Goal: Task Accomplishment & Management: Complete application form

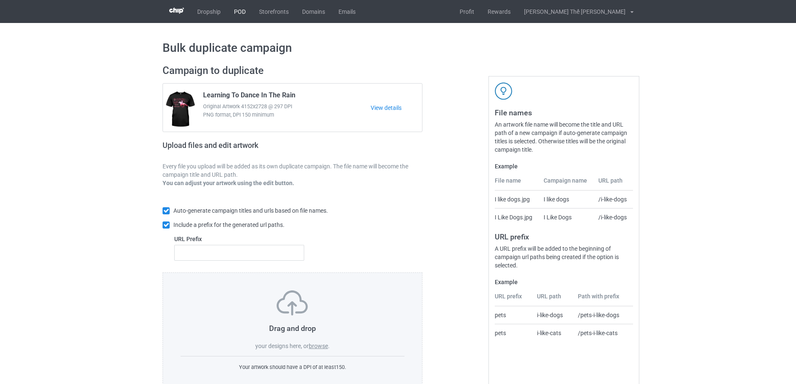
click at [241, 9] on link "POD" at bounding box center [239, 11] width 25 height 23
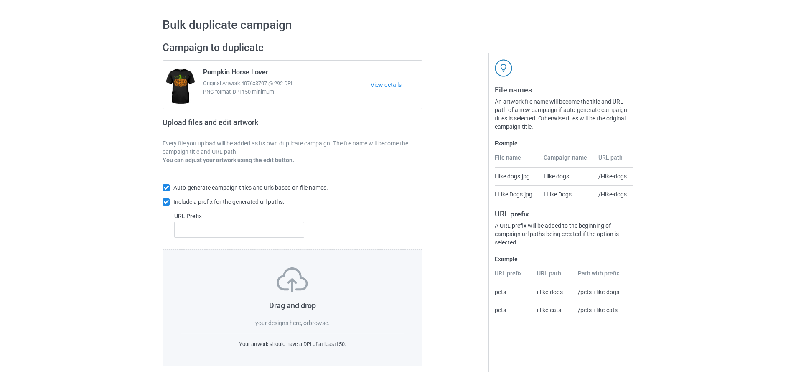
click at [320, 321] on label "browse" at bounding box center [318, 323] width 19 height 7
click at [0, 0] on input "browse" at bounding box center [0, 0] width 0 height 0
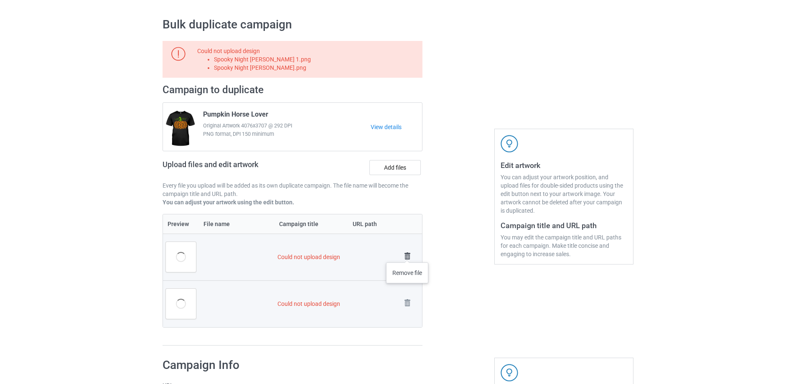
click at [407, 254] on img at bounding box center [408, 256] width 12 height 12
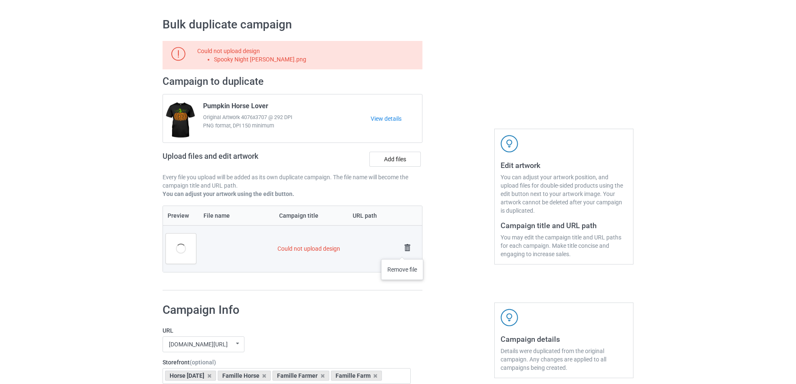
click at [402, 251] on img at bounding box center [408, 248] width 12 height 12
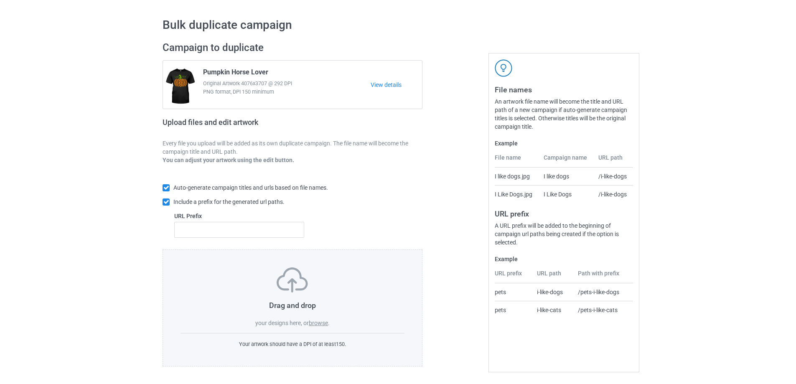
click at [316, 320] on label "browse" at bounding box center [318, 323] width 19 height 7
click at [320, 320] on label "browse" at bounding box center [318, 323] width 19 height 7
click at [0, 0] on input "browse" at bounding box center [0, 0] width 0 height 0
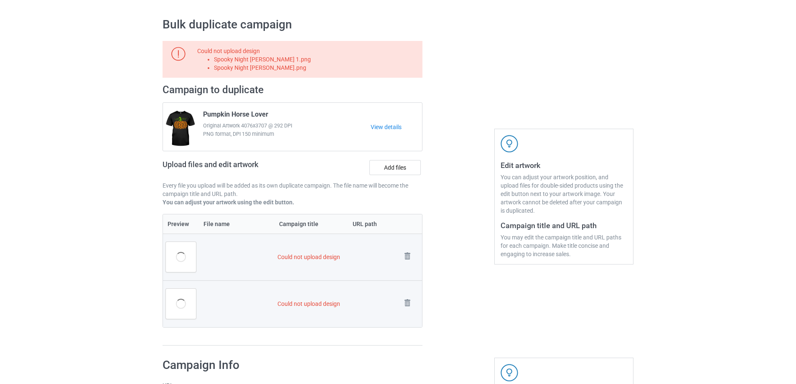
scroll to position [232, 0]
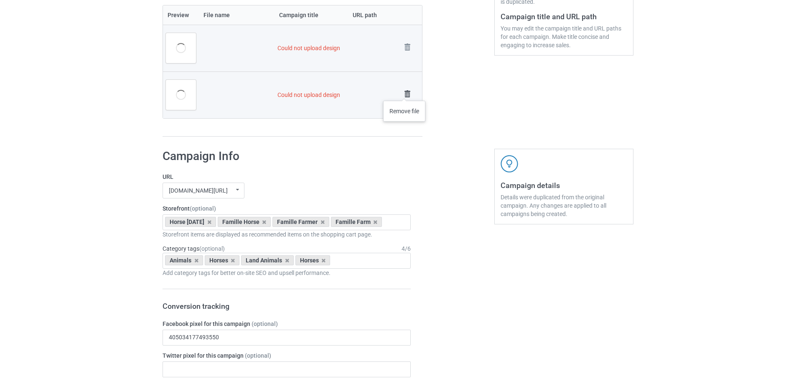
click at [405, 92] on img at bounding box center [408, 94] width 12 height 12
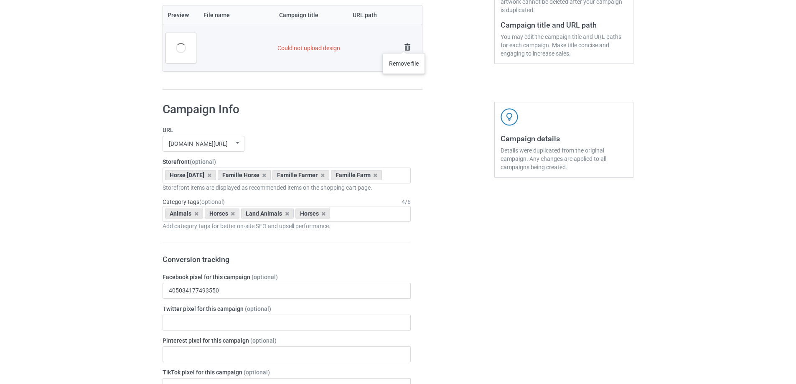
click at [404, 45] on img at bounding box center [408, 47] width 12 height 12
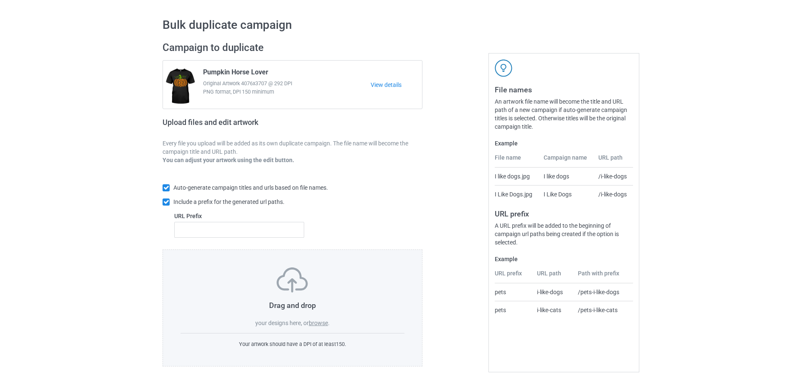
scroll to position [0, 0]
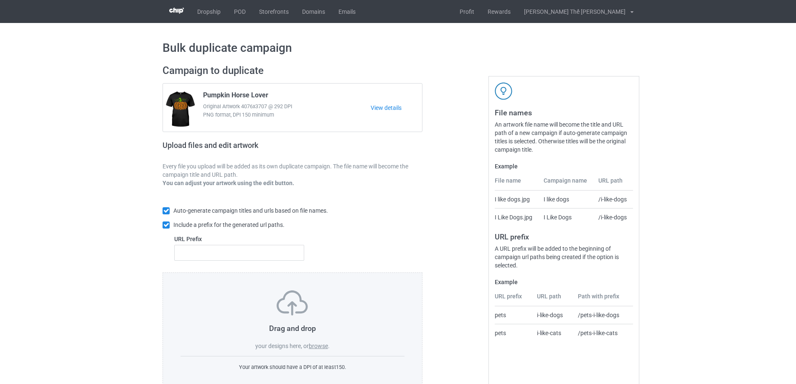
scroll to position [23, 0]
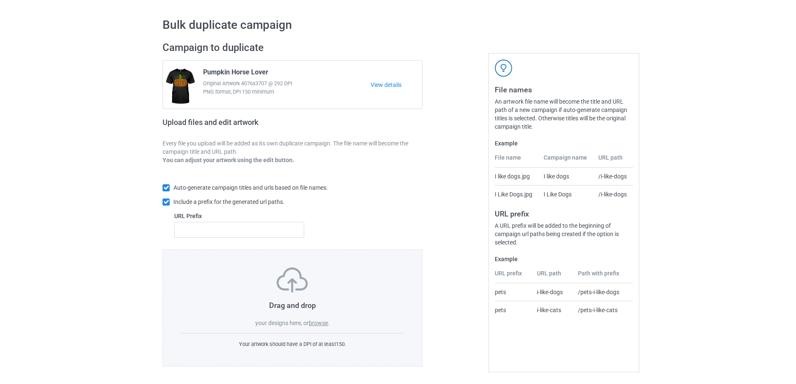
click at [320, 321] on label "browse" at bounding box center [318, 323] width 19 height 7
click at [0, 0] on input "browse" at bounding box center [0, 0] width 0 height 0
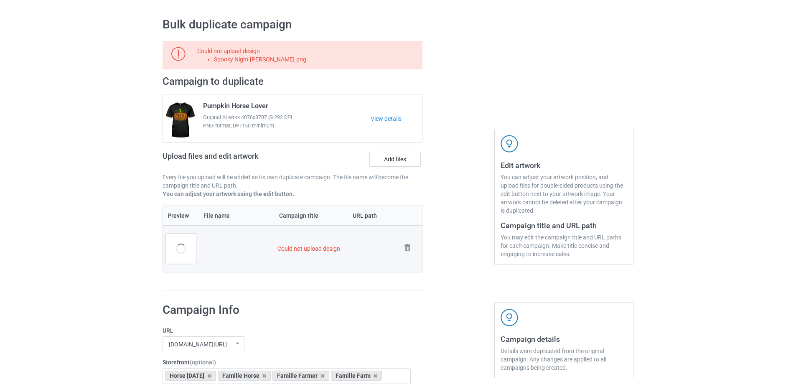
scroll to position [0, 0]
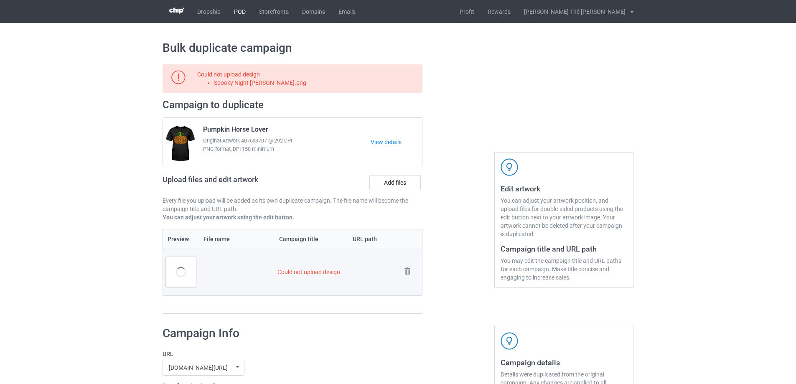
click at [238, 10] on link "POD" at bounding box center [239, 11] width 25 height 23
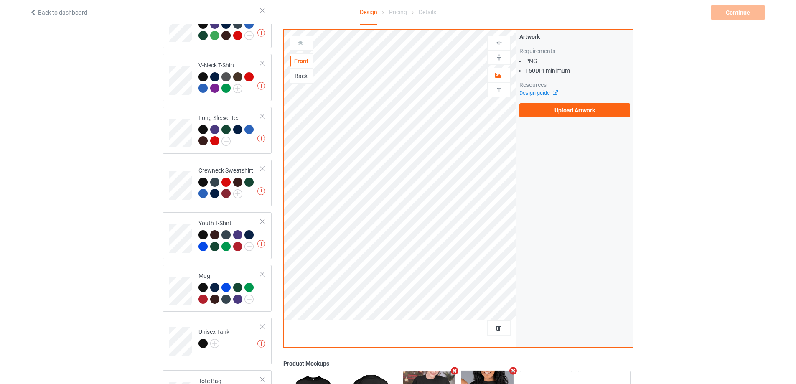
scroll to position [376, 0]
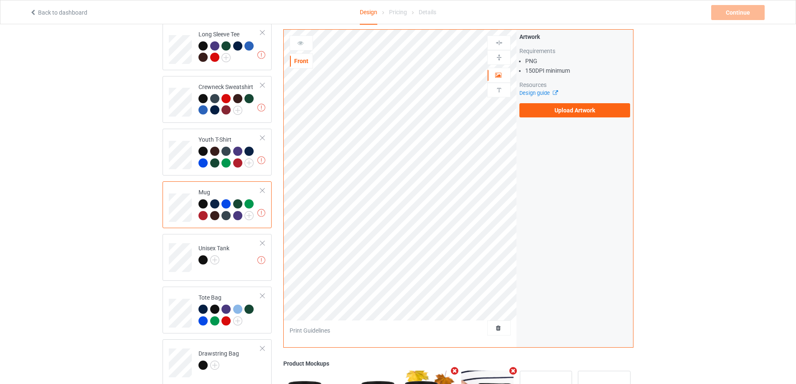
scroll to position [376, 0]
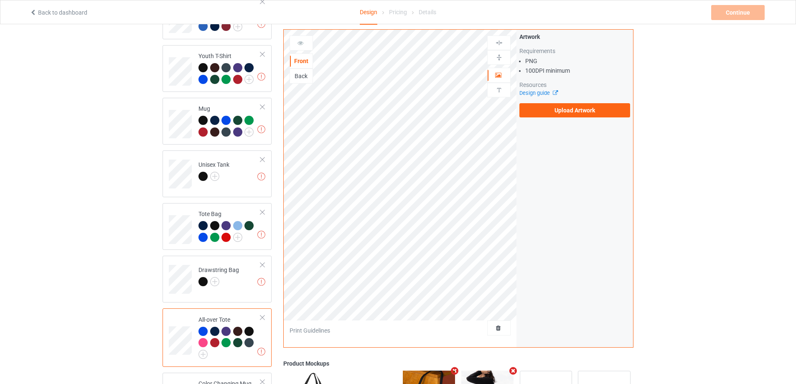
scroll to position [571, 0]
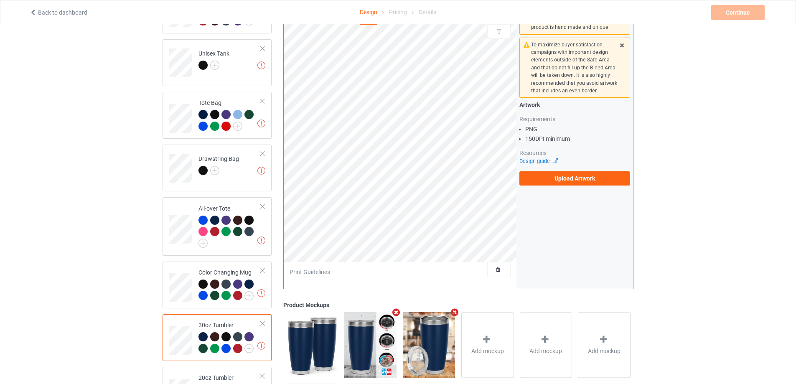
scroll to position [571, 0]
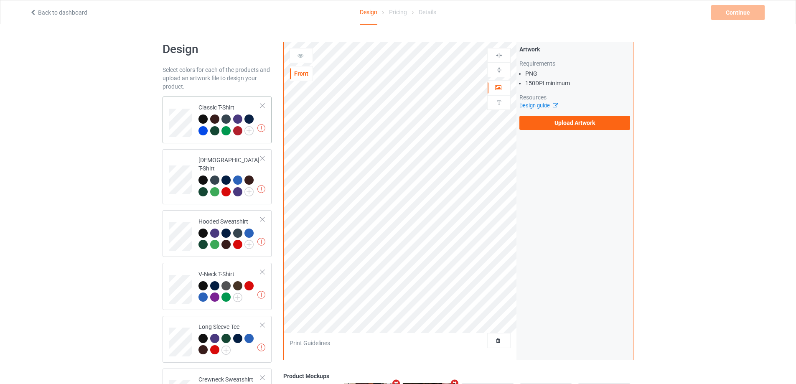
click at [165, 117] on div "Missing artworks Classic T-Shirt" at bounding box center [217, 120] width 109 height 47
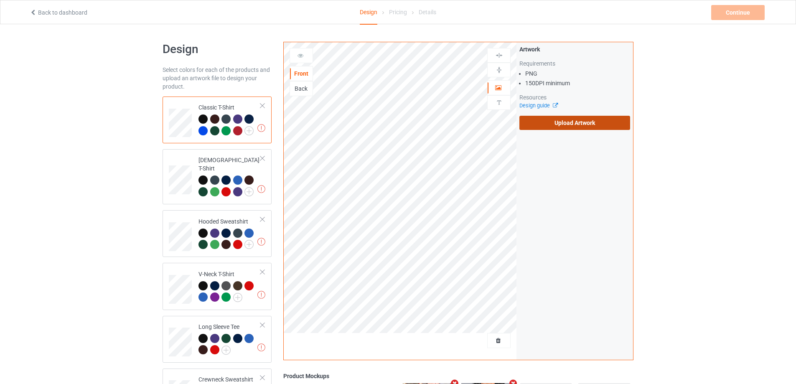
click at [572, 122] on label "Upload Artwork" at bounding box center [574, 123] width 111 height 14
click at [0, 0] on input "Upload Artwork" at bounding box center [0, 0] width 0 height 0
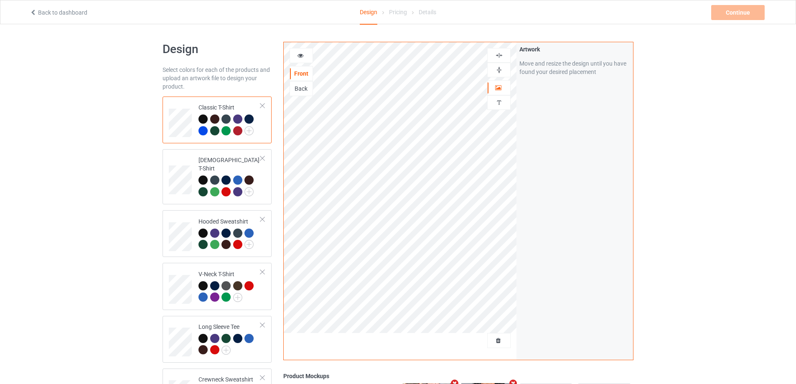
click at [499, 53] on img at bounding box center [499, 55] width 8 height 8
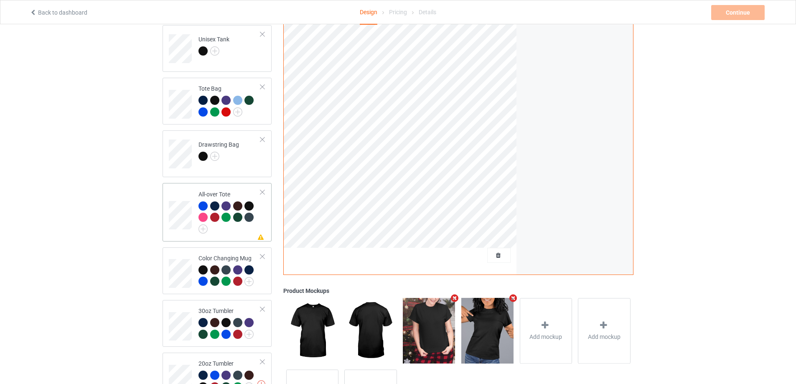
scroll to position [418, 0]
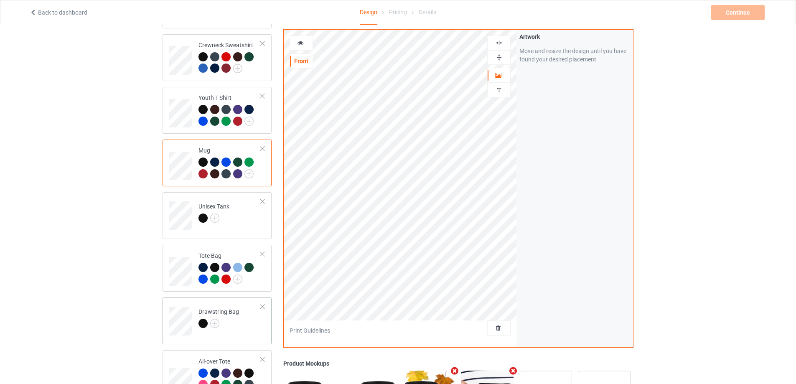
scroll to position [460, 0]
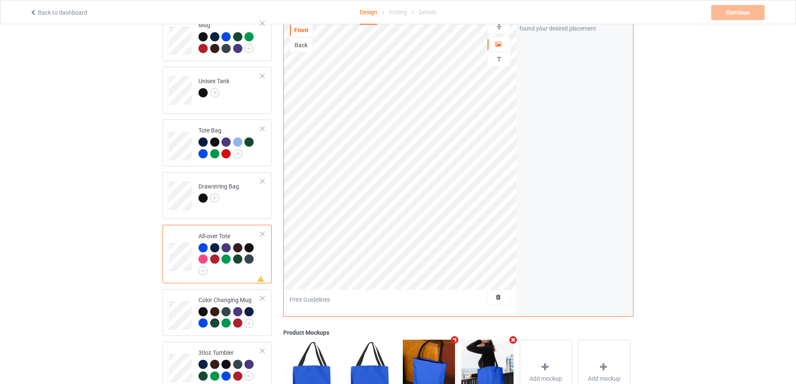
scroll to position [376, 0]
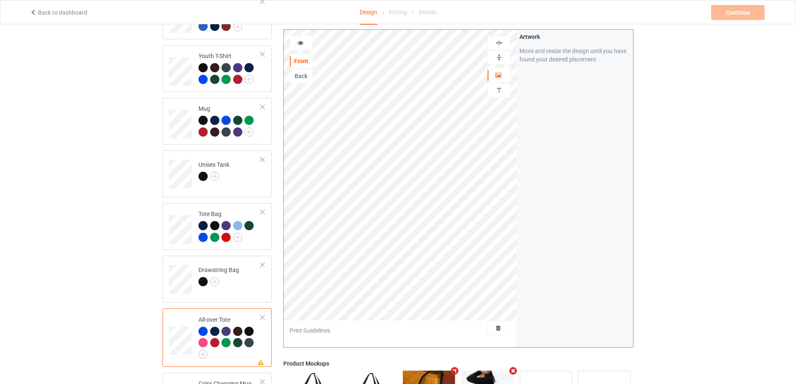
click at [501, 39] on img at bounding box center [499, 43] width 8 height 8
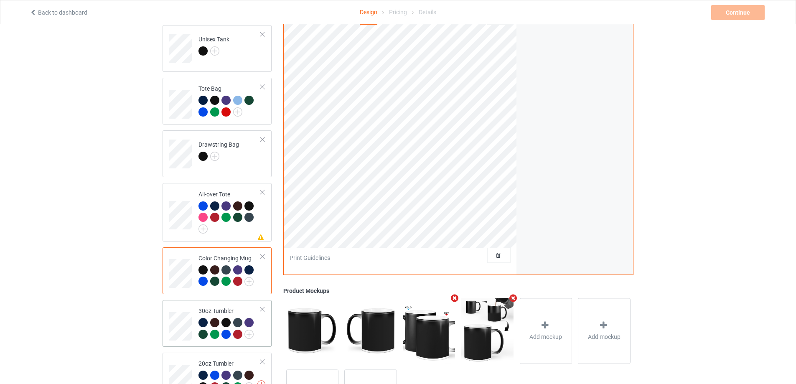
scroll to position [571, 0]
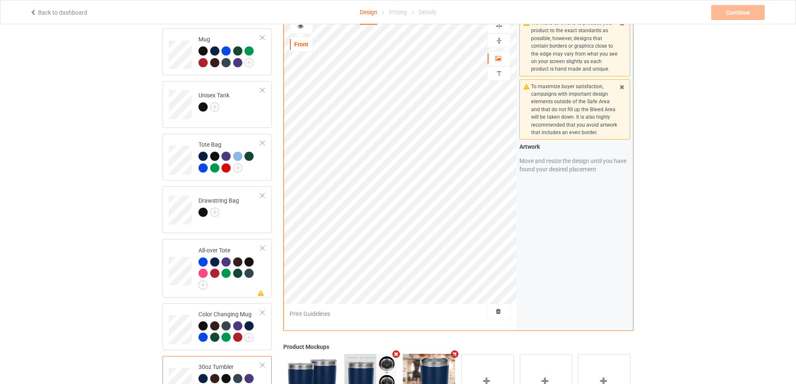
scroll to position [571, 0]
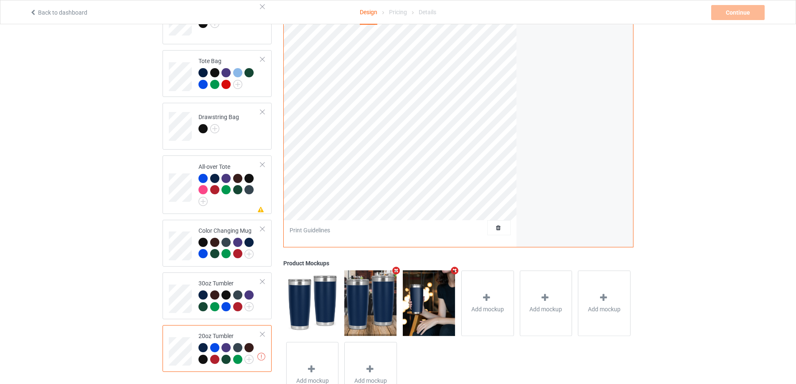
scroll to position [445, 0]
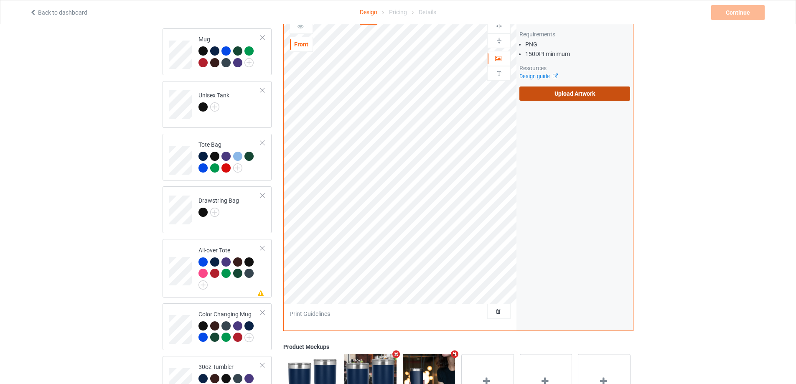
click at [570, 93] on label "Upload Artwork" at bounding box center [574, 94] width 111 height 14
click at [0, 0] on input "Upload Artwork" at bounding box center [0, 0] width 0 height 0
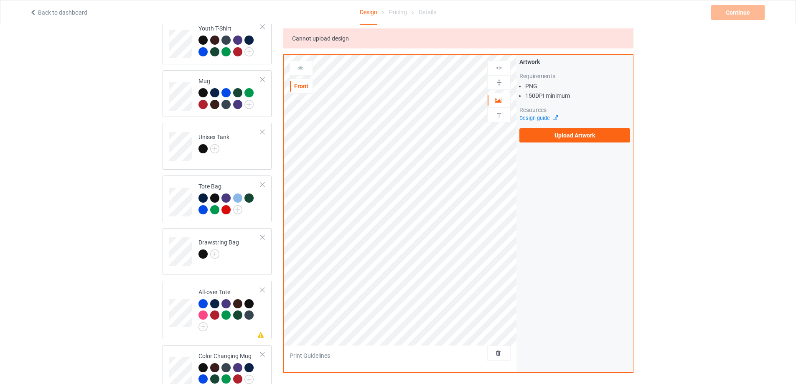
scroll to position [529, 0]
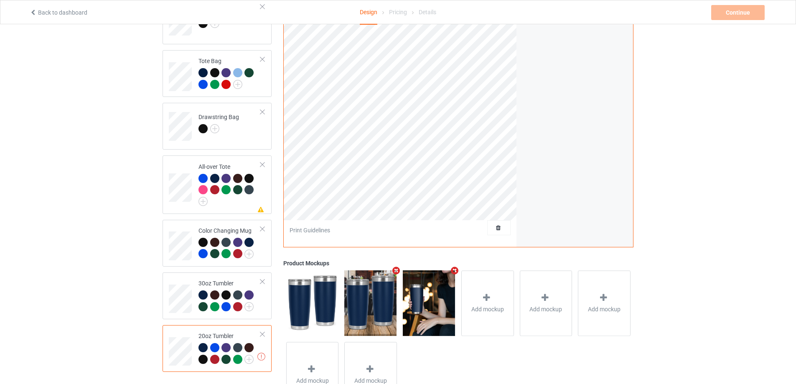
click at [261, 331] on div at bounding box center [263, 334] width 6 height 6
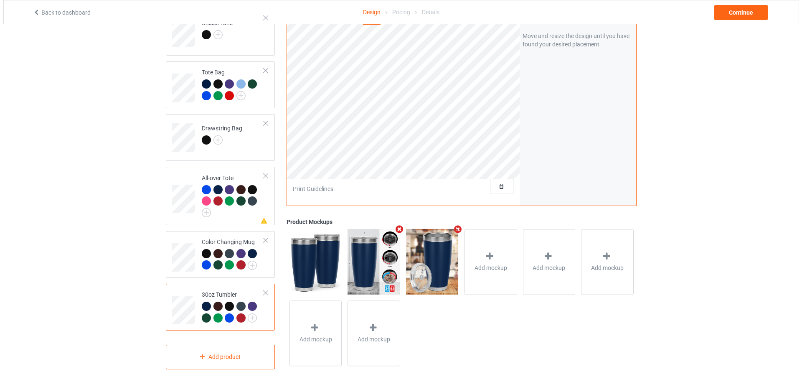
scroll to position [351, 0]
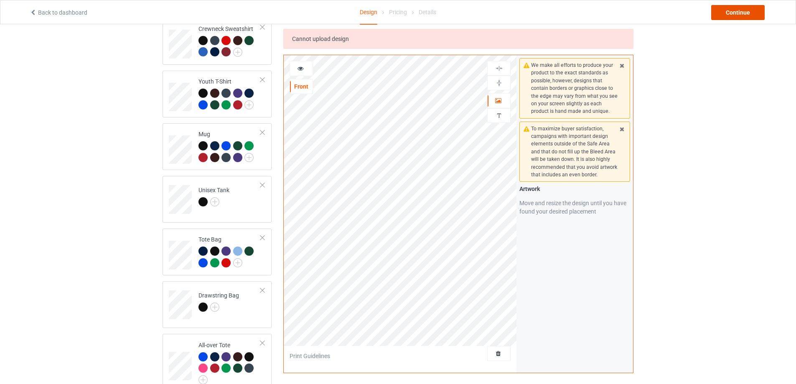
click at [736, 13] on div "Continue" at bounding box center [737, 12] width 53 height 15
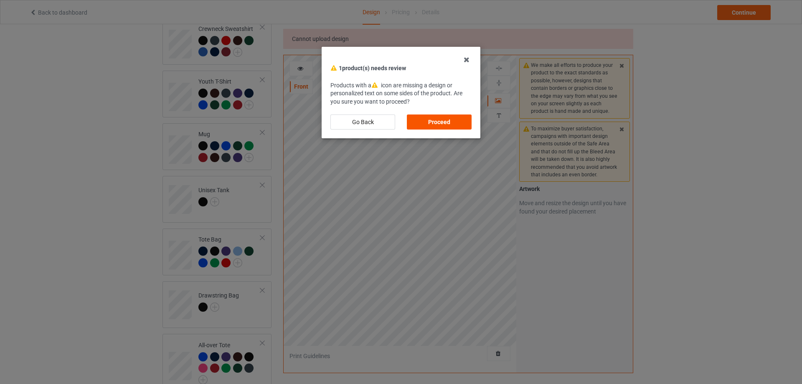
click at [436, 119] on div "Proceed" at bounding box center [439, 121] width 65 height 15
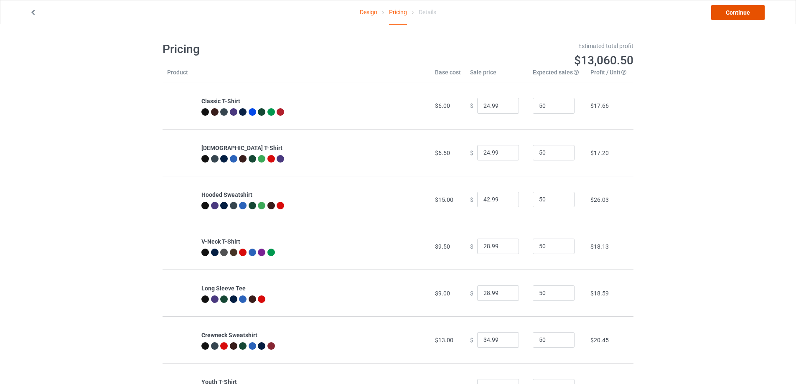
click at [724, 16] on link "Continue" at bounding box center [737, 12] width 53 height 15
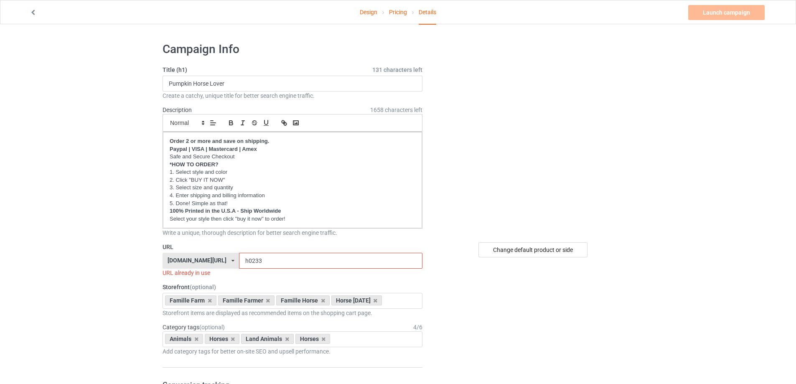
click at [368, 8] on link "Design" at bounding box center [369, 11] width 18 height 23
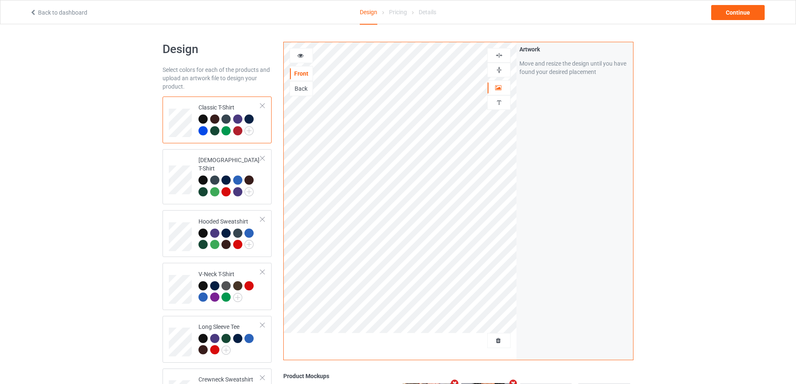
click at [498, 54] on img at bounding box center [499, 55] width 8 height 8
click at [499, 58] on img at bounding box center [499, 55] width 8 height 8
click at [497, 73] on img at bounding box center [499, 70] width 8 height 8
click at [753, 11] on div "Continue" at bounding box center [737, 12] width 53 height 15
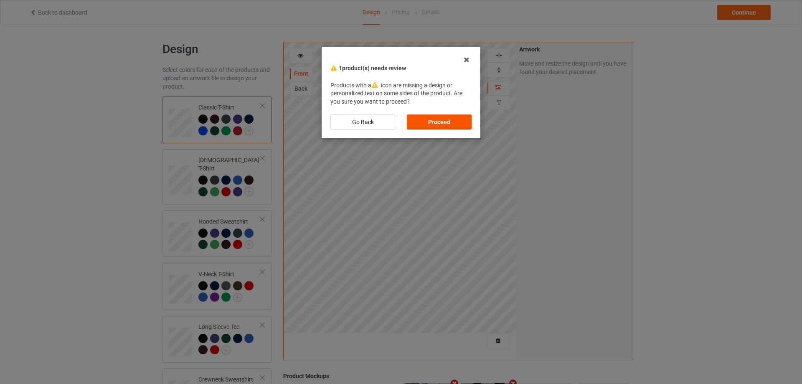
click at [445, 122] on div "Proceed" at bounding box center [439, 121] width 65 height 15
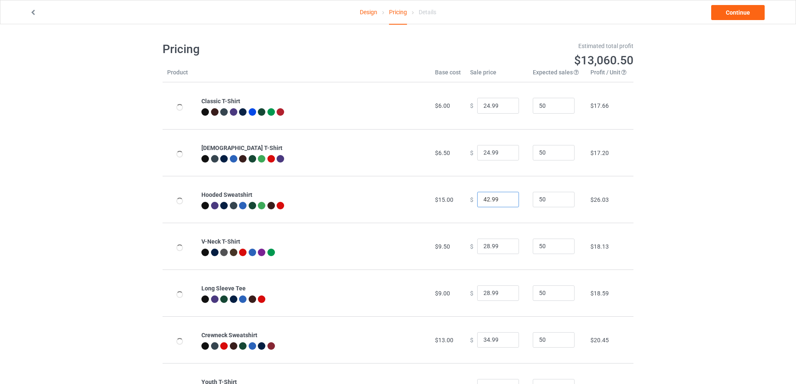
click at [483, 200] on input "42.99" at bounding box center [498, 200] width 42 height 16
type input "41.99"
click at [720, 191] on div "Design Pricing Details Continue Pricing Estimated total profit $13,014.00 Produ…" at bounding box center [398, 389] width 796 height 731
click at [731, 11] on link "Continue" at bounding box center [737, 12] width 53 height 15
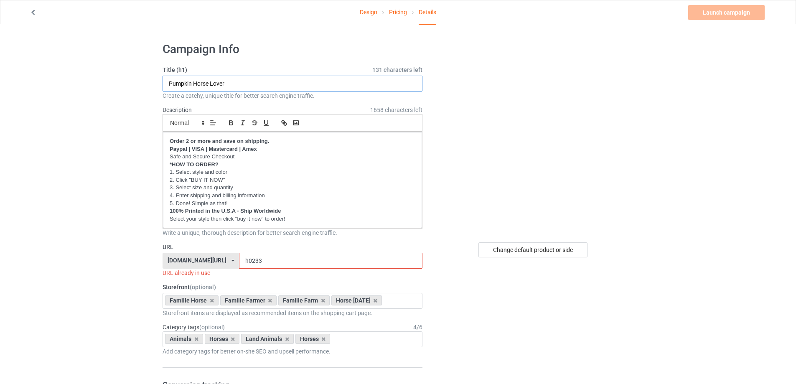
drag, startPoint x: 240, startPoint y: 86, endPoint x: 146, endPoint y: 89, distance: 93.7
type input "Spooky Night-Mares"
click at [240, 260] on input "h0233" at bounding box center [330, 261] width 183 height 16
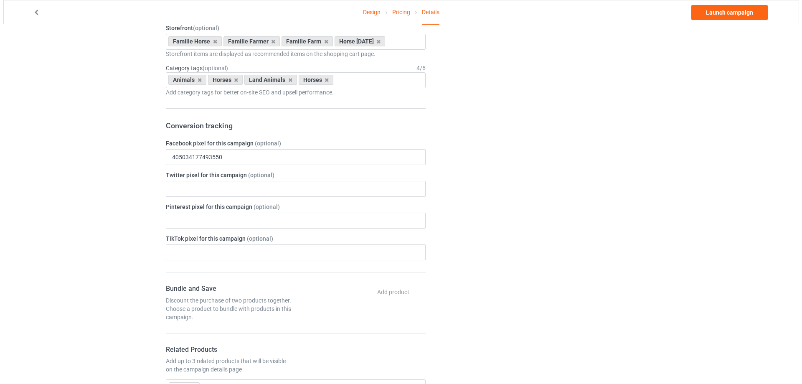
scroll to position [418, 0]
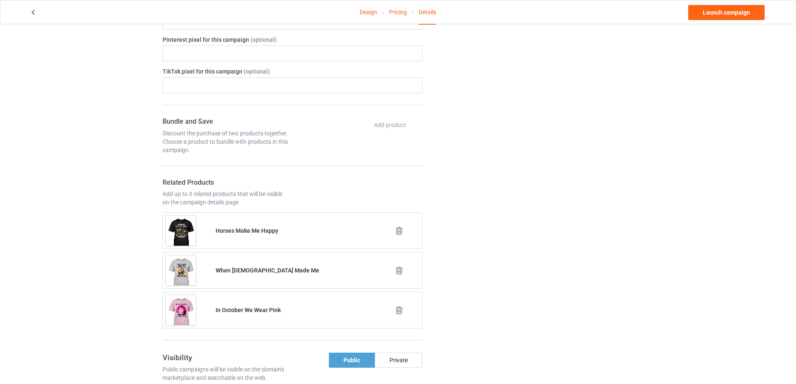
type input "h0238"
click at [395, 270] on icon at bounding box center [399, 270] width 10 height 9
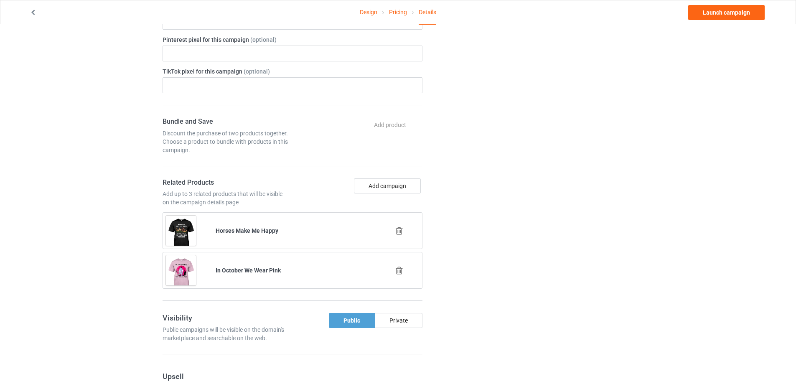
click at [398, 232] on icon at bounding box center [399, 230] width 10 height 9
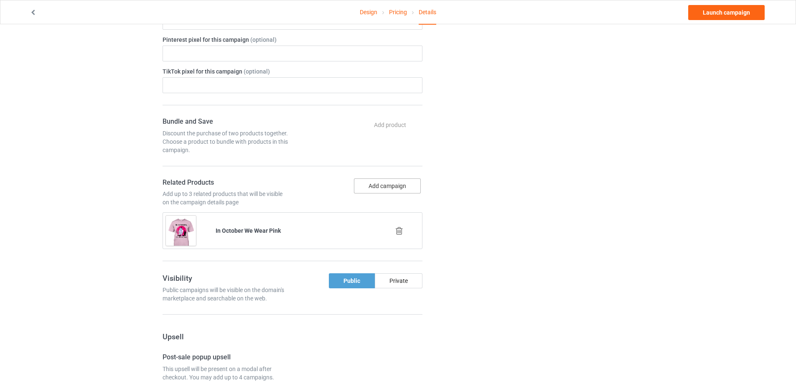
click at [391, 186] on button "Add campaign" at bounding box center [387, 185] width 67 height 15
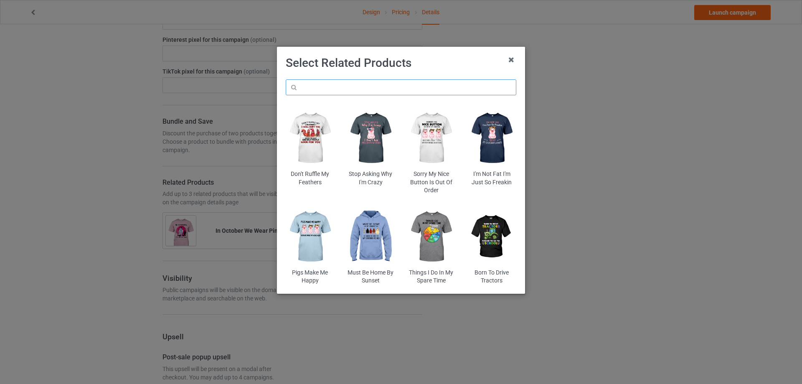
click at [348, 83] on input "text" at bounding box center [401, 87] width 231 height 16
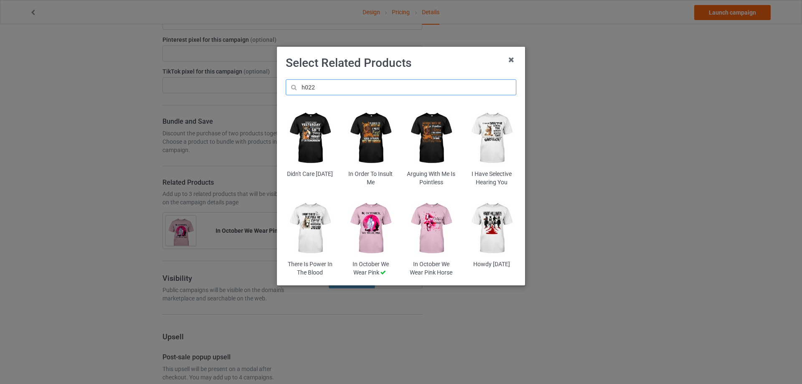
type input "h022"
click at [501, 223] on img at bounding box center [492, 228] width 49 height 61
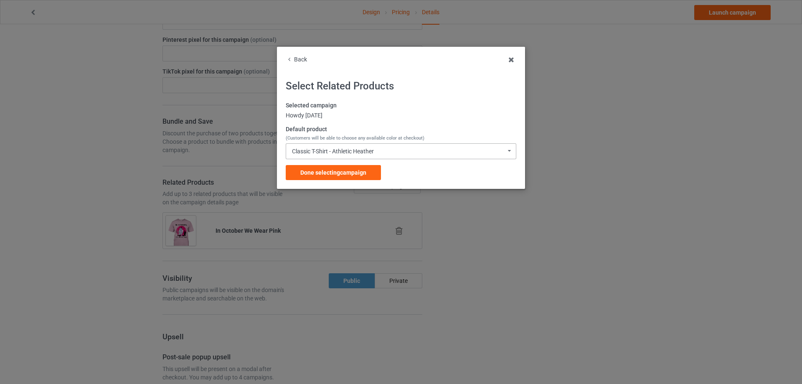
click at [336, 154] on div "Classic T-Shirt - Athletic Heather" at bounding box center [333, 151] width 82 height 6
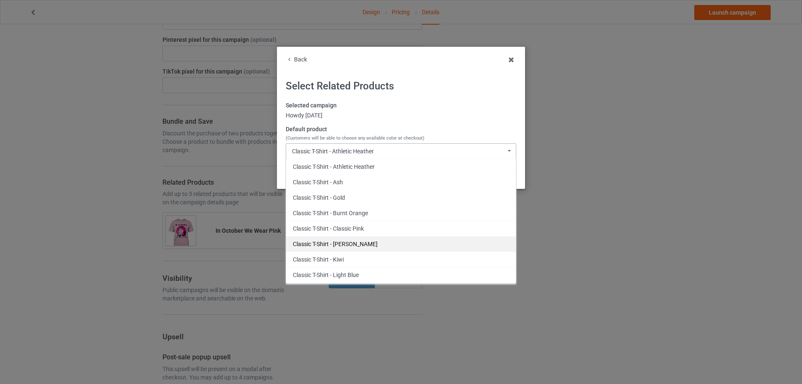
scroll to position [42, 0]
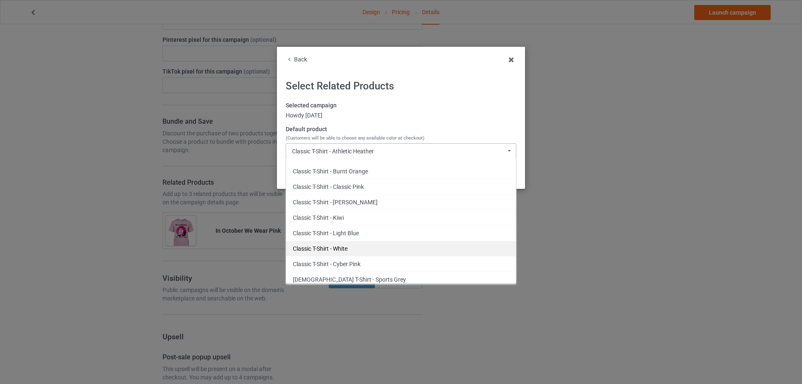
click at [349, 248] on div "Classic T-Shirt - White" at bounding box center [401, 248] width 230 height 15
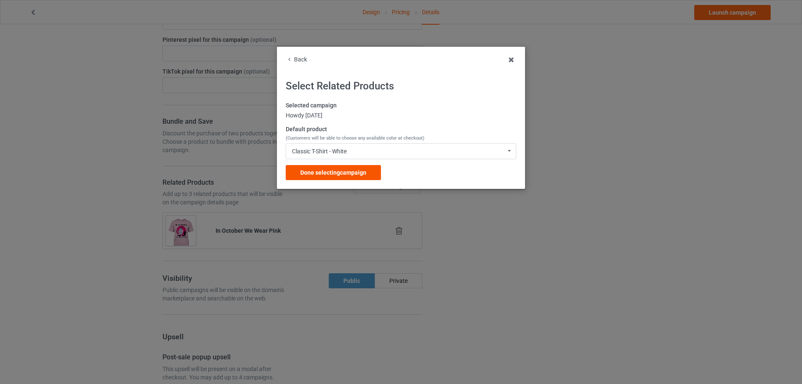
click at [346, 175] on span "Done selecting campaign" at bounding box center [333, 172] width 66 height 7
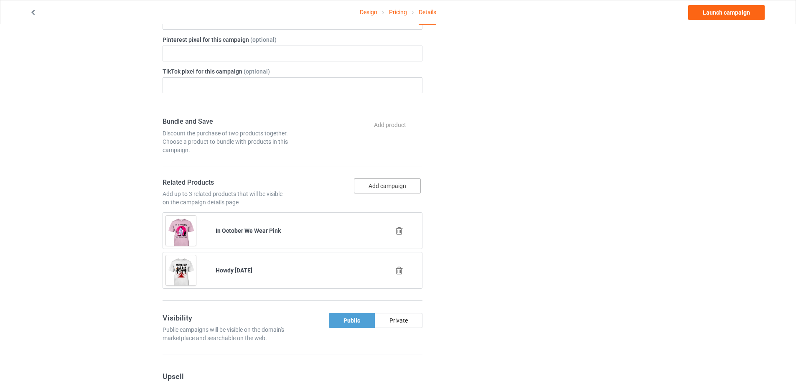
click at [397, 188] on button "Add campaign" at bounding box center [387, 185] width 67 height 15
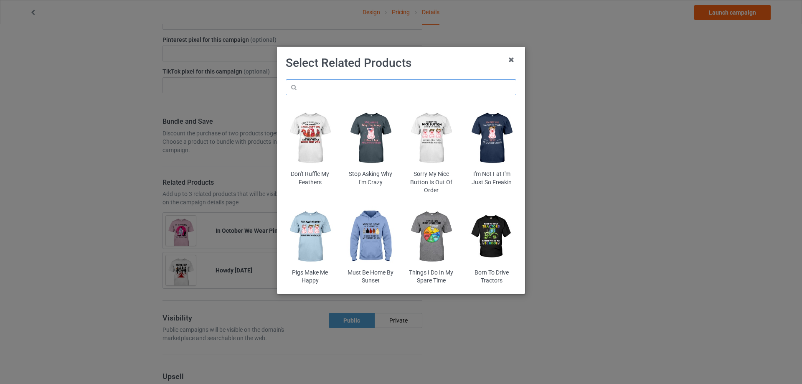
click at [315, 89] on input "text" at bounding box center [401, 87] width 231 height 16
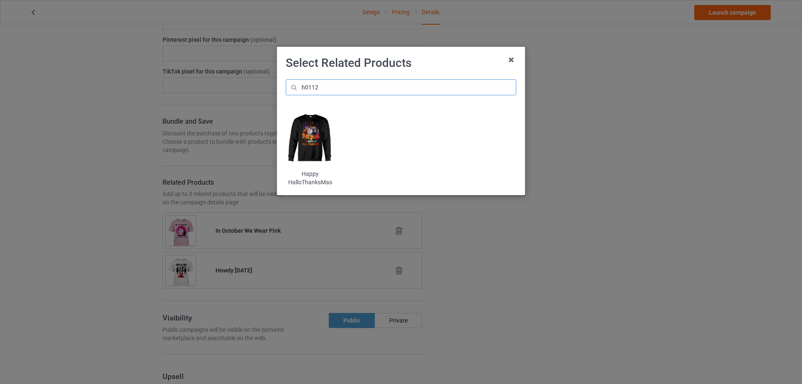
type input "h0112"
click at [309, 148] on img at bounding box center [310, 138] width 49 height 61
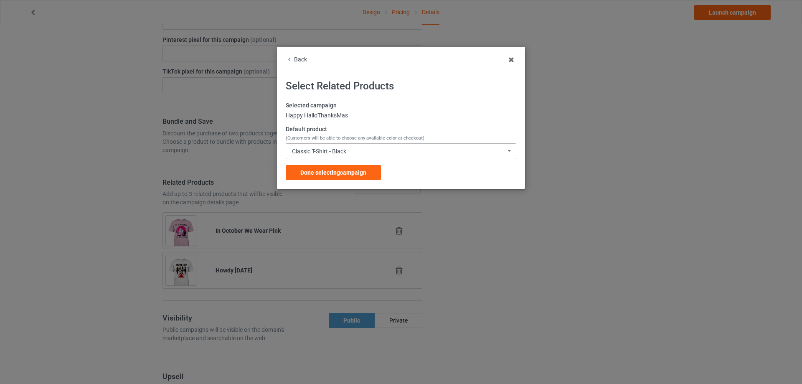
click at [338, 153] on div "Classic T-Shirt - Black" at bounding box center [319, 151] width 54 height 6
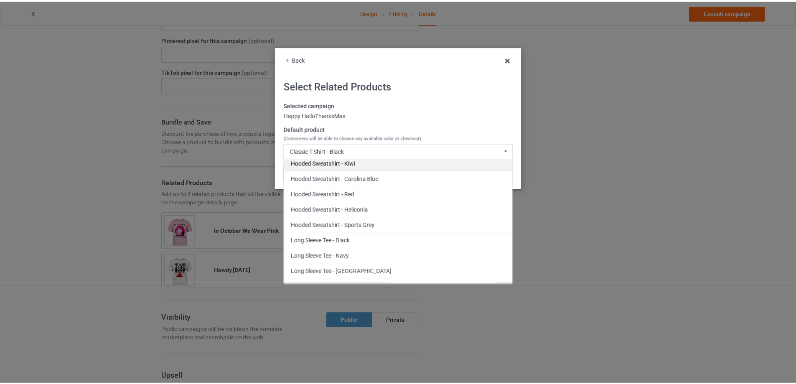
scroll to position [543, 0]
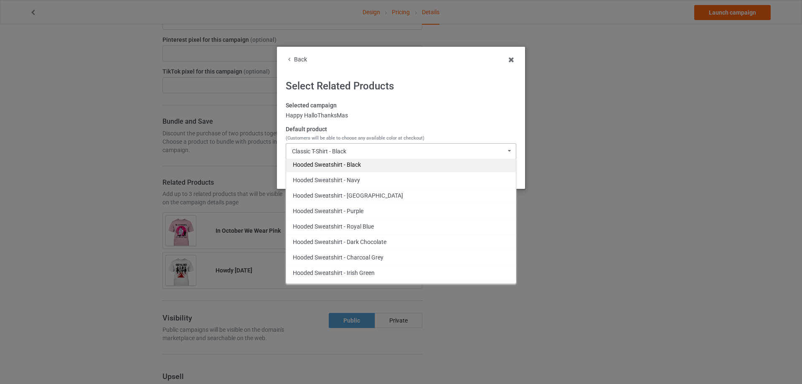
click at [338, 164] on div "Hooded Sweatshirt - Black" at bounding box center [401, 164] width 230 height 15
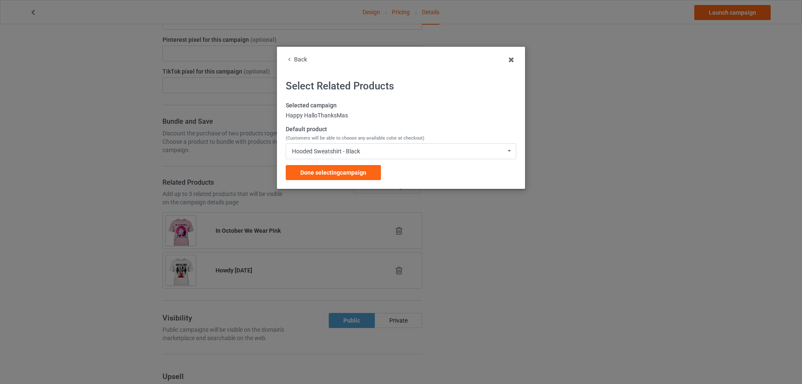
click at [335, 174] on span "Done selecting campaign" at bounding box center [333, 172] width 66 height 7
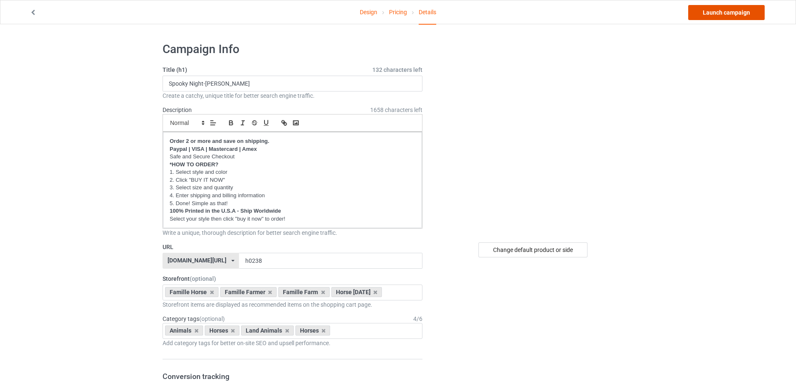
click at [732, 12] on link "Launch campaign" at bounding box center [726, 12] width 76 height 15
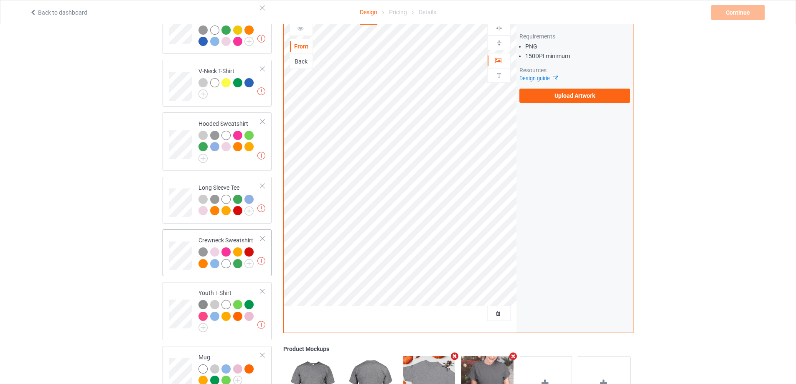
scroll to position [78, 0]
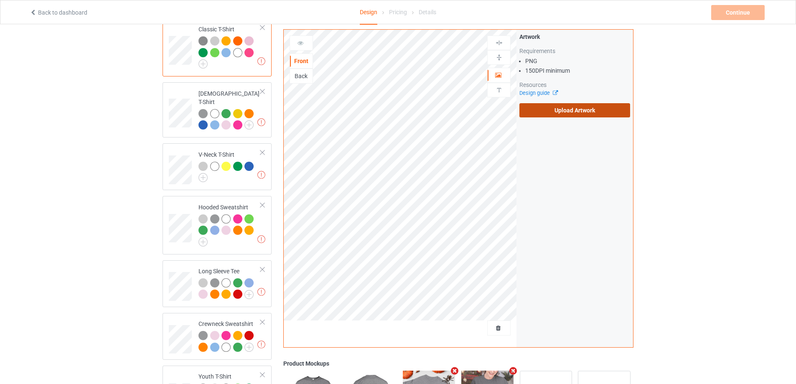
click at [577, 110] on label "Upload Artwork" at bounding box center [574, 110] width 111 height 14
click at [0, 0] on input "Upload Artwork" at bounding box center [0, 0] width 0 height 0
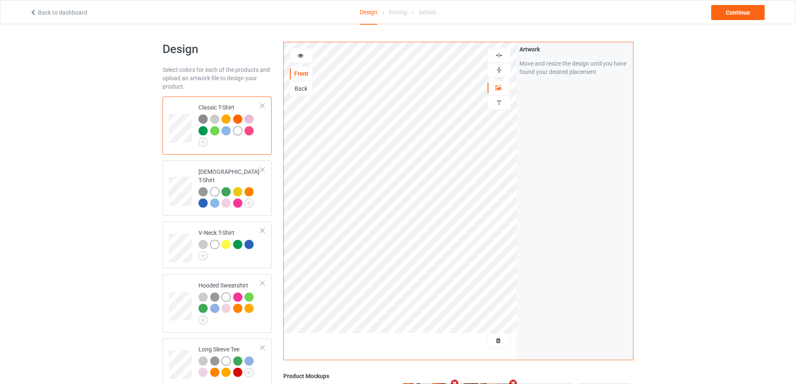
click at [235, 133] on div at bounding box center [237, 130] width 9 height 9
click at [306, 56] on div at bounding box center [301, 55] width 23 height 8
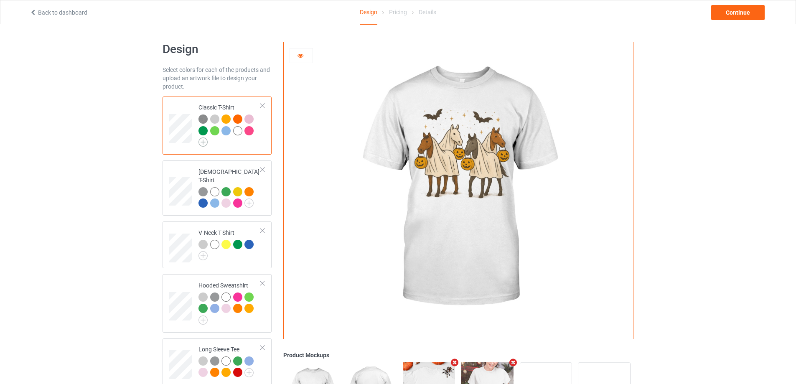
click at [204, 143] on img at bounding box center [202, 141] width 9 height 9
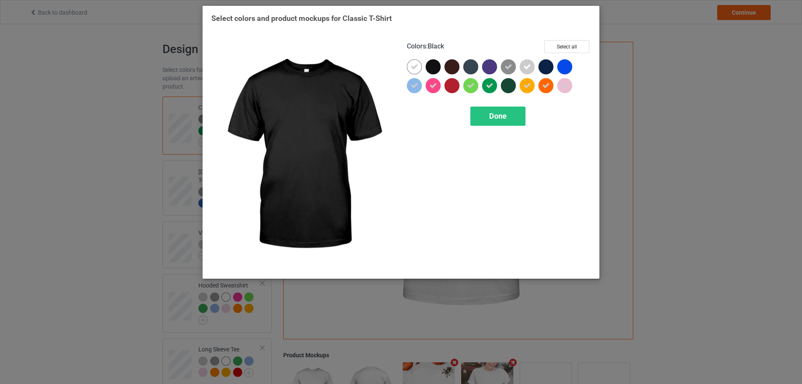
click at [433, 67] on div at bounding box center [433, 66] width 15 height 15
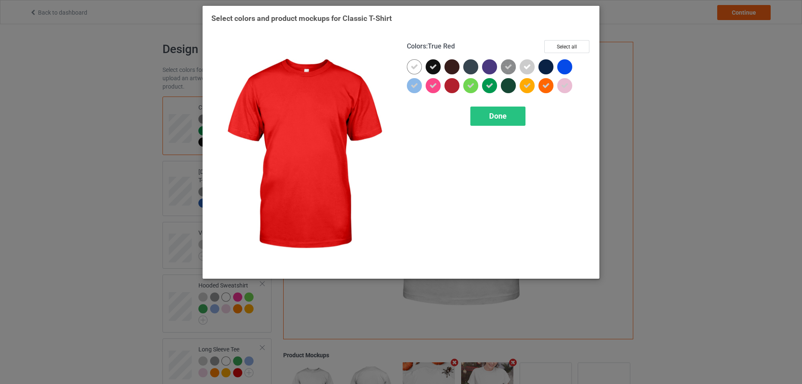
click at [499, 119] on span "Done" at bounding box center [498, 116] width 18 height 9
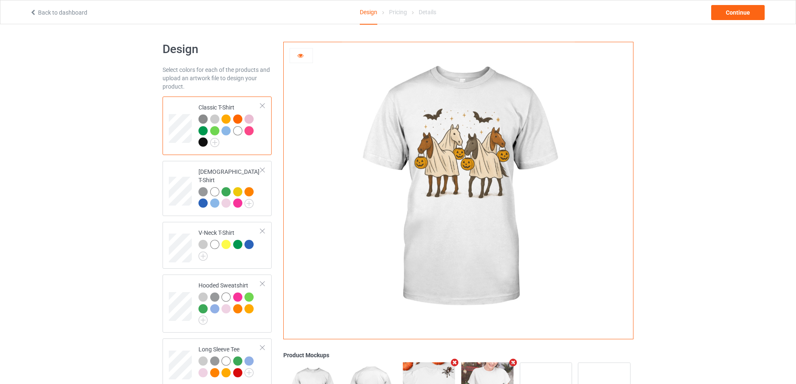
click at [201, 141] on div at bounding box center [202, 141] width 9 height 9
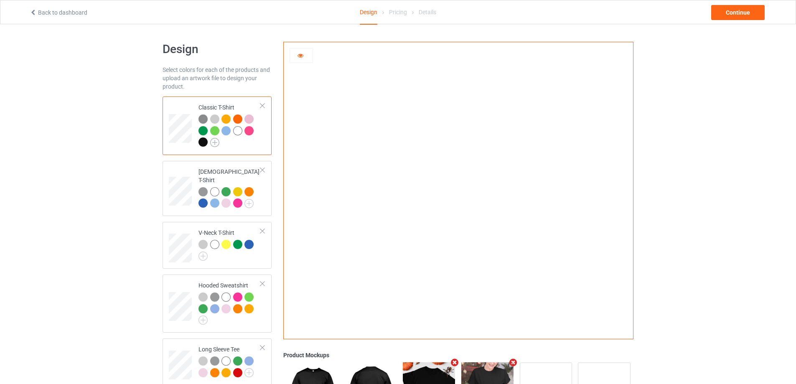
click at [214, 142] on img at bounding box center [214, 142] width 9 height 9
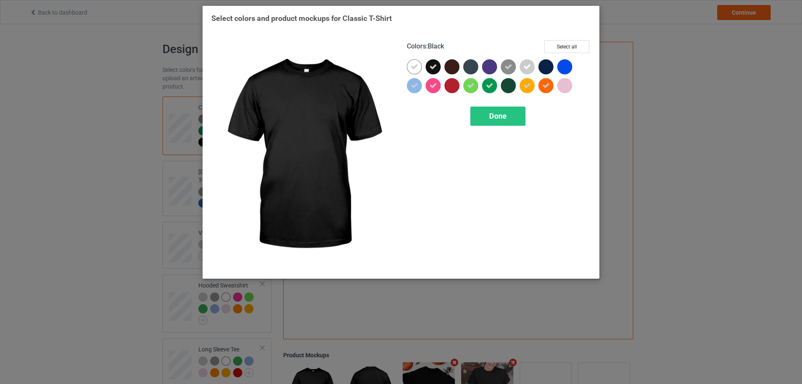
click at [435, 68] on icon at bounding box center [434, 67] width 8 height 8
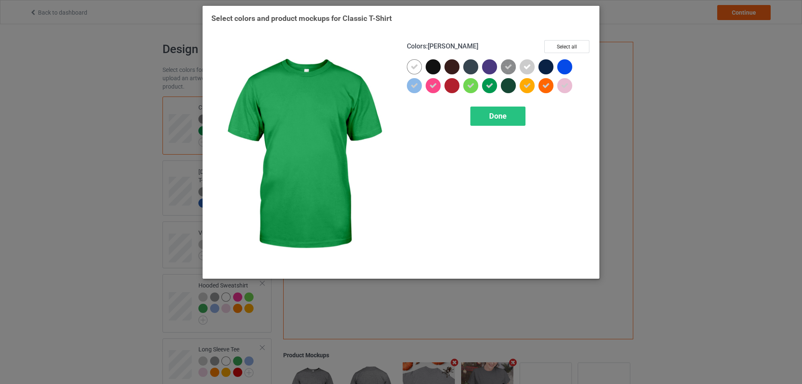
click at [503, 117] on span "Done" at bounding box center [498, 116] width 18 height 9
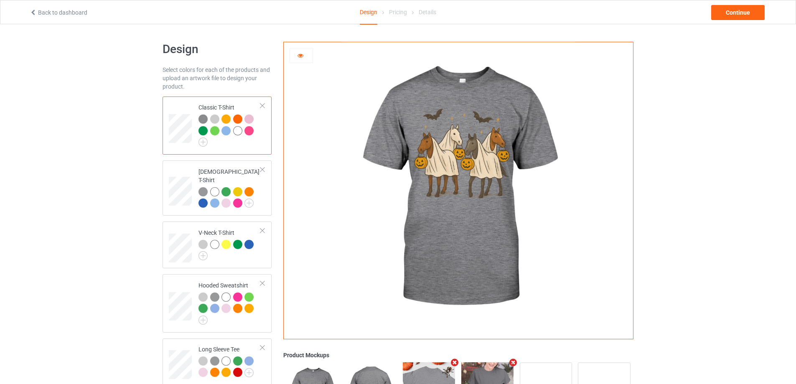
click at [214, 129] on div at bounding box center [214, 130] width 9 height 9
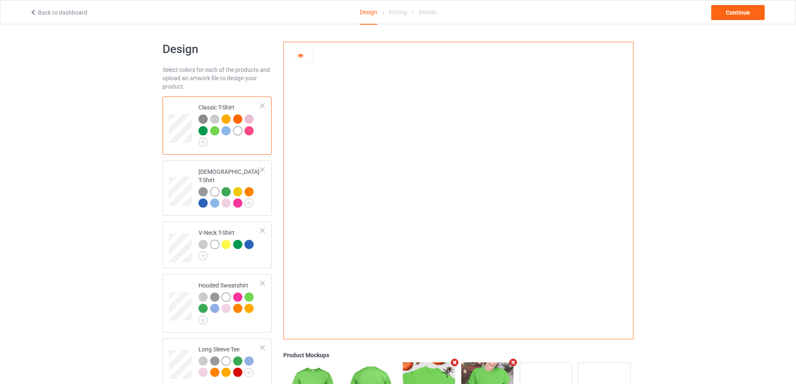
click at [300, 57] on icon at bounding box center [300, 54] width 7 height 6
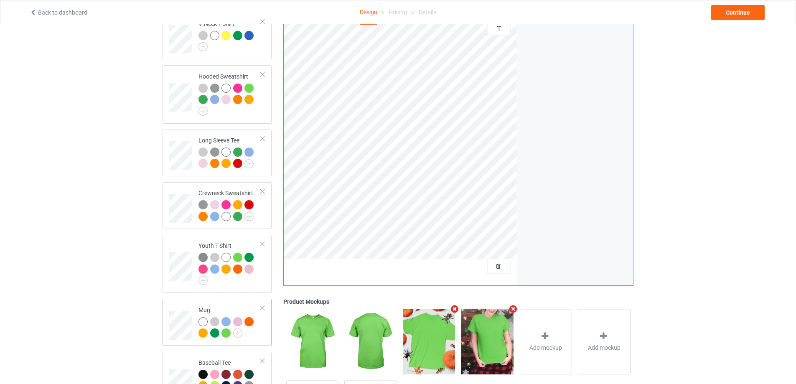
scroll to position [287, 0]
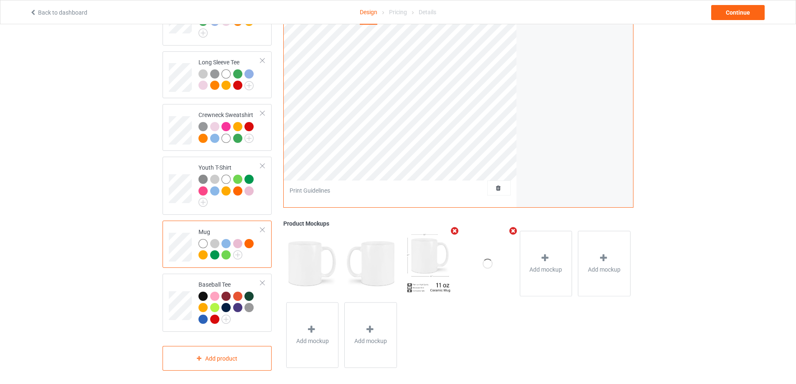
scroll to position [162, 0]
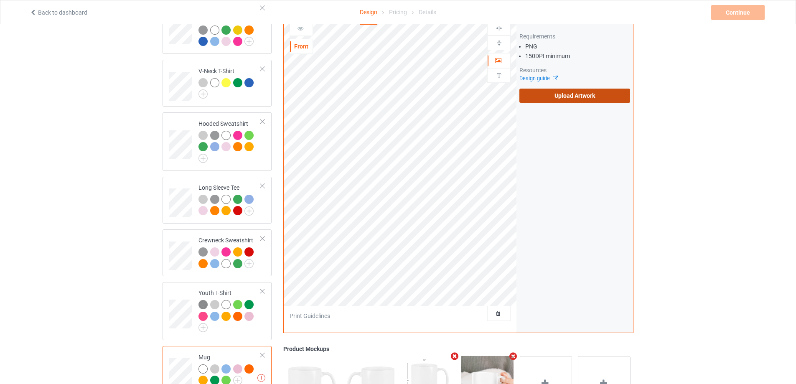
drag, startPoint x: 565, startPoint y: 86, endPoint x: 518, endPoint y: 89, distance: 47.3
click at [565, 89] on label "Upload Artwork" at bounding box center [574, 96] width 111 height 14
click at [555, 93] on label "Upload Artwork" at bounding box center [574, 96] width 111 height 14
click at [0, 0] on input "Upload Artwork" at bounding box center [0, 0] width 0 height 0
click at [581, 95] on label "Upload Artwork" at bounding box center [574, 96] width 111 height 14
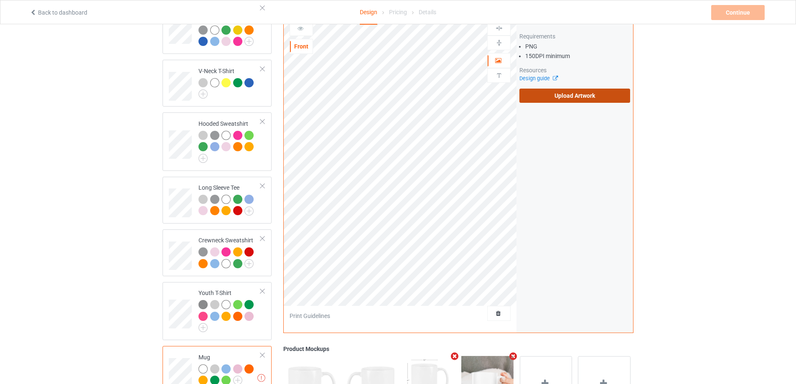
click at [0, 0] on input "Upload Artwork" at bounding box center [0, 0] width 0 height 0
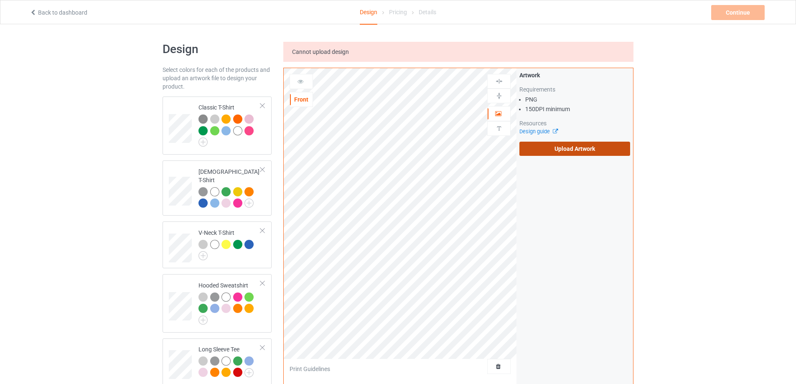
click at [562, 151] on label "Upload Artwork" at bounding box center [574, 149] width 111 height 14
click at [0, 0] on input "Upload Artwork" at bounding box center [0, 0] width 0 height 0
click at [580, 148] on label "Upload Artwork" at bounding box center [574, 149] width 111 height 14
click at [0, 0] on input "Upload Artwork" at bounding box center [0, 0] width 0 height 0
click at [575, 153] on label "Upload Artwork" at bounding box center [574, 149] width 111 height 14
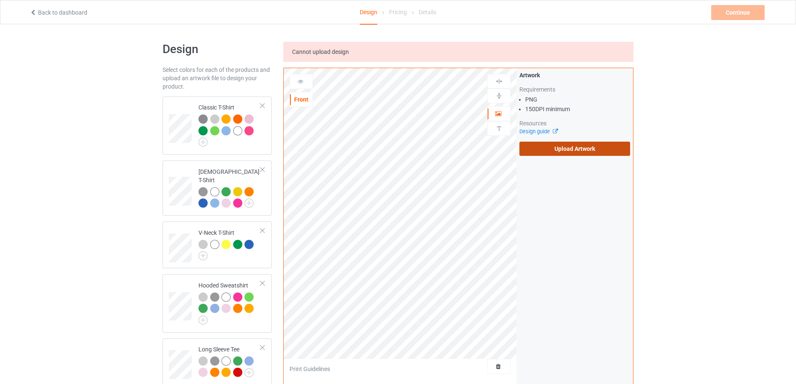
click at [0, 0] on input "Upload Artwork" at bounding box center [0, 0] width 0 height 0
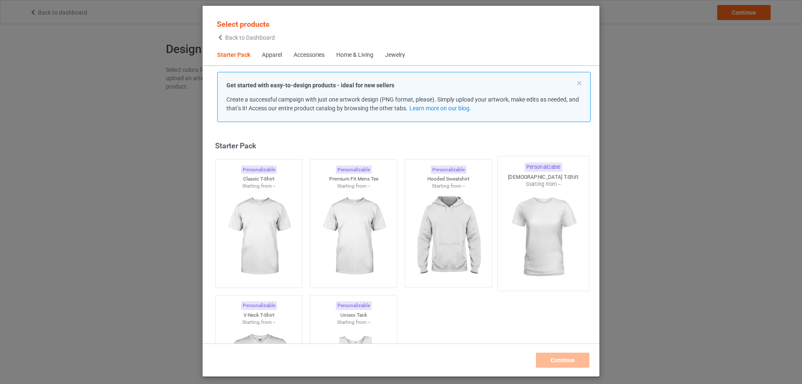
scroll to position [11, 0]
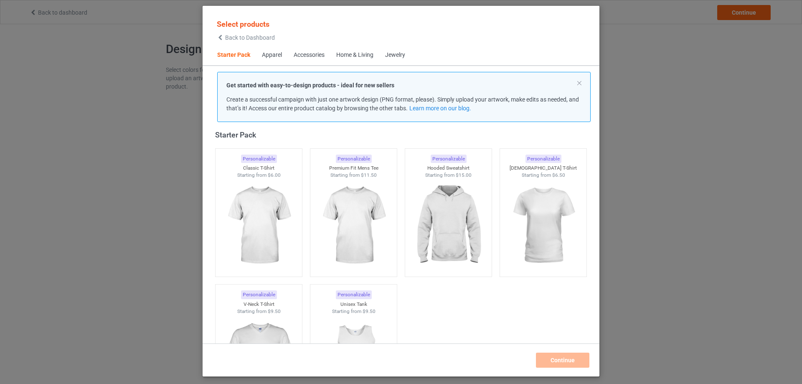
click at [239, 40] on span "Back to Dashboard" at bounding box center [250, 37] width 50 height 7
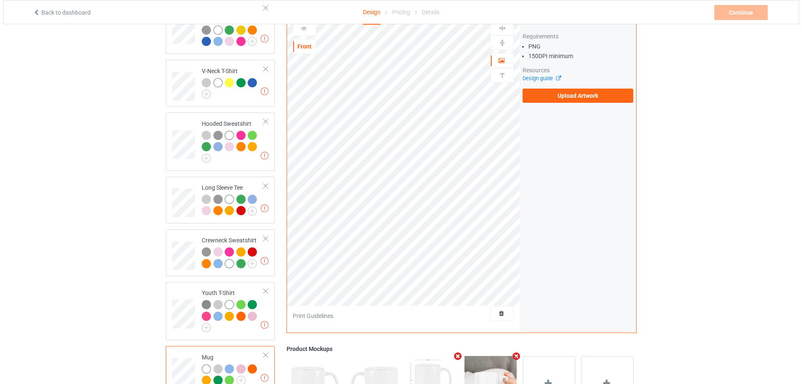
scroll to position [287, 0]
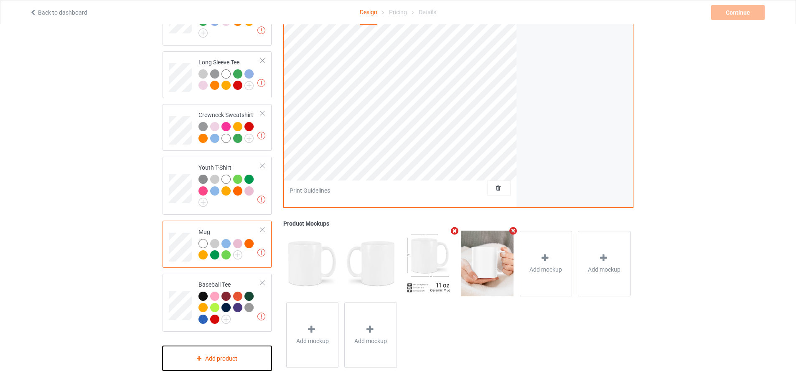
click at [204, 351] on div "Add product" at bounding box center [217, 358] width 109 height 25
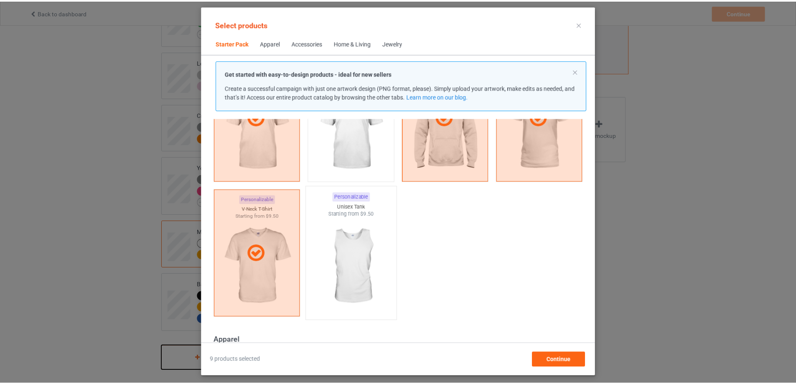
scroll to position [136, 0]
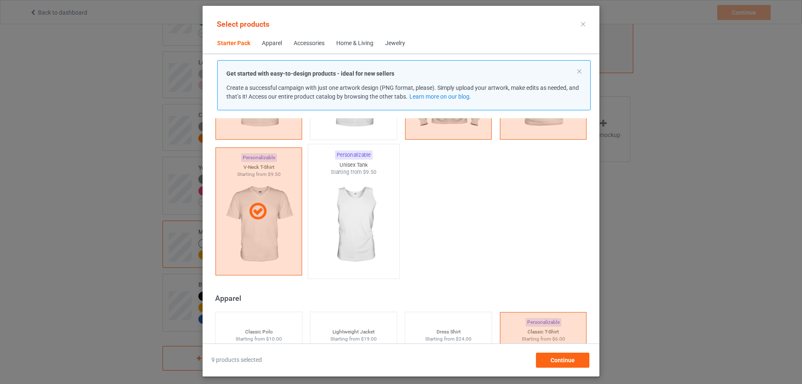
click at [356, 241] on img at bounding box center [353, 225] width 79 height 98
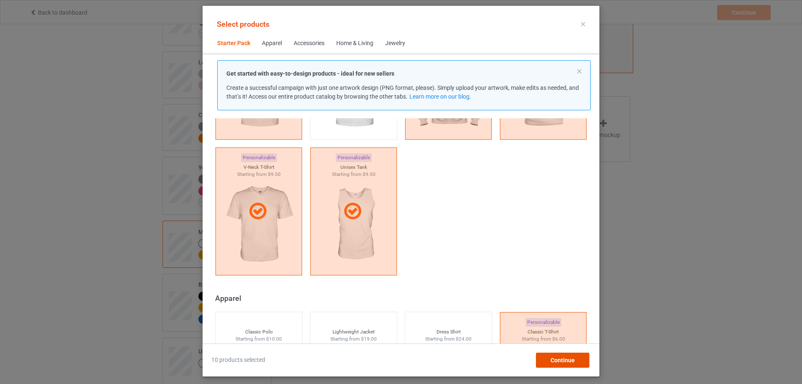
click at [561, 360] on span "Continue" at bounding box center [563, 360] width 24 height 7
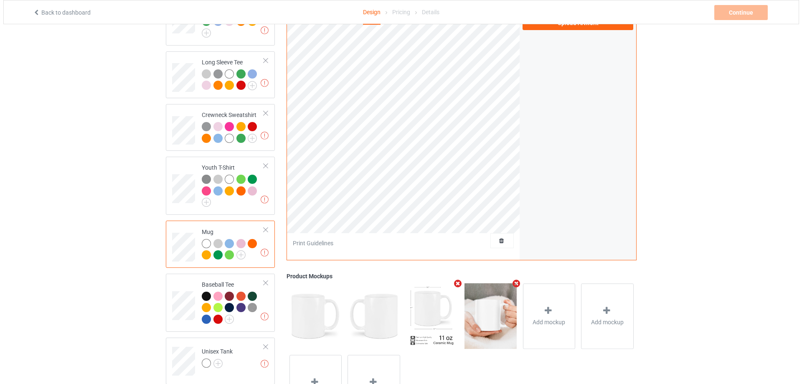
scroll to position [340, 0]
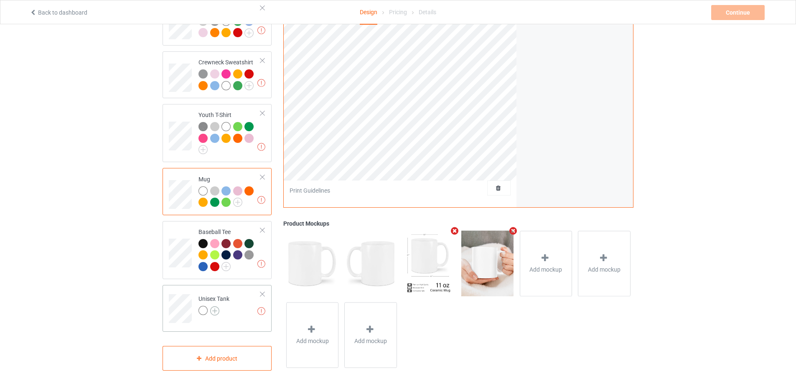
click at [215, 306] on img at bounding box center [214, 310] width 9 height 9
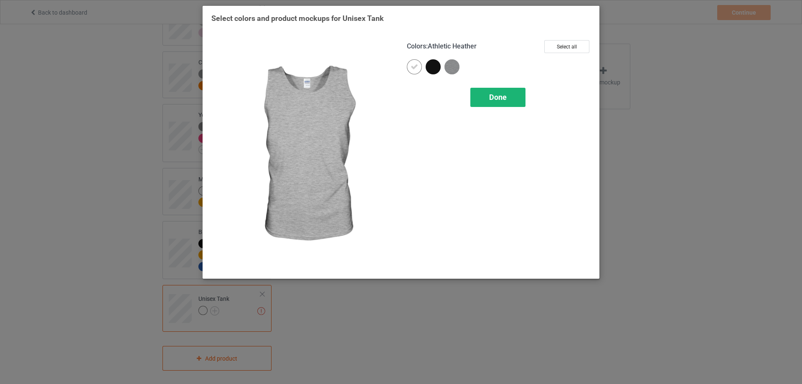
click at [504, 95] on span "Done" at bounding box center [498, 97] width 18 height 9
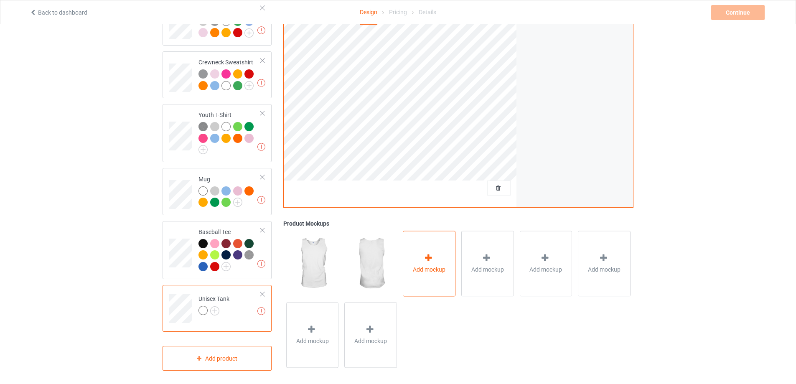
click at [434, 265] on span "Add mockup" at bounding box center [429, 269] width 33 height 8
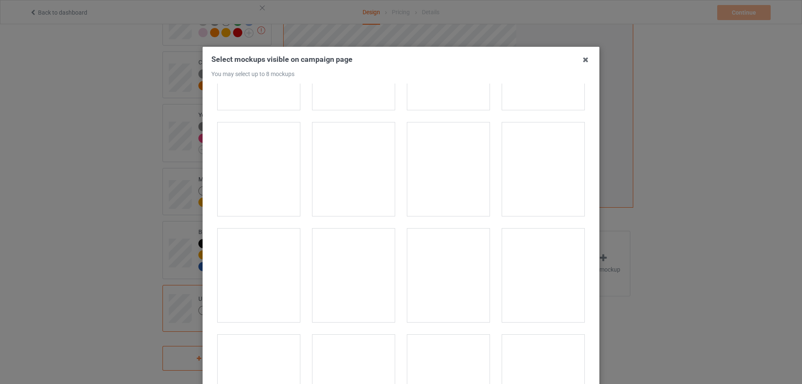
scroll to position [836, 0]
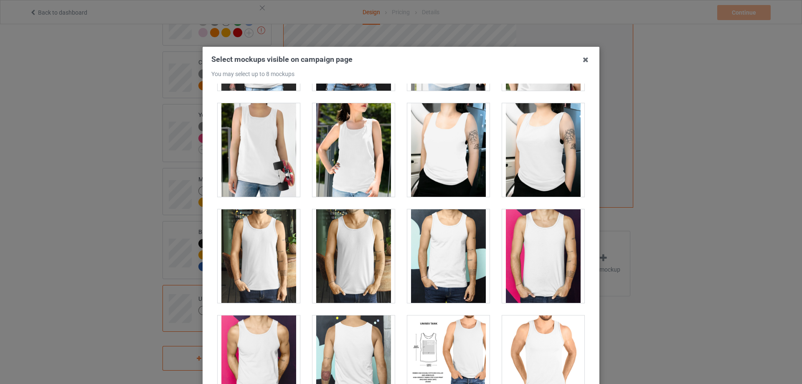
click at [351, 113] on div at bounding box center [354, 150] width 82 height 94
click at [513, 135] on div at bounding box center [543, 150] width 82 height 94
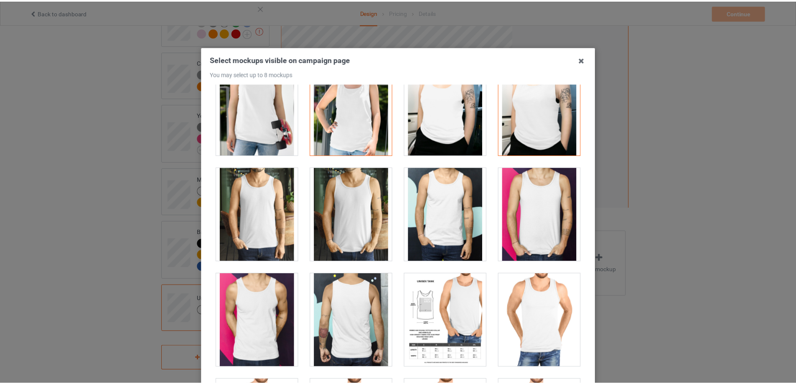
scroll to position [92, 0]
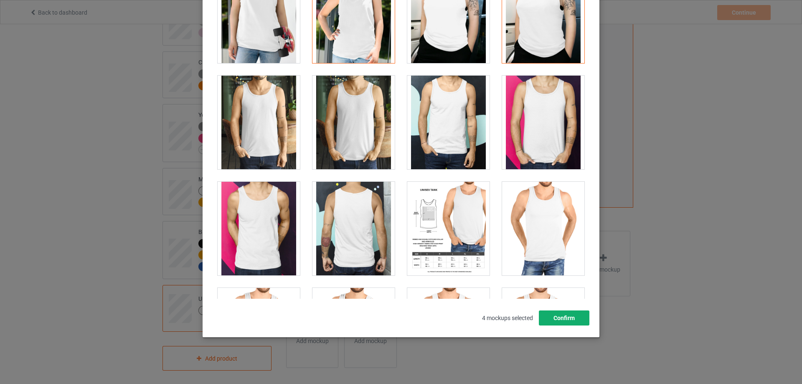
click at [558, 313] on button "Confirm" at bounding box center [564, 317] width 51 height 15
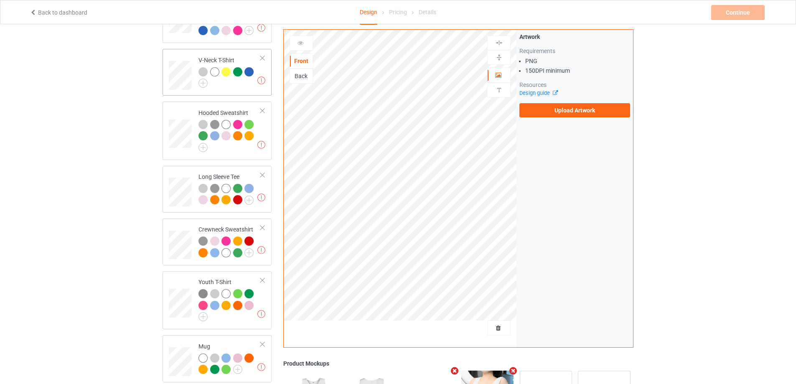
scroll to position [5, 0]
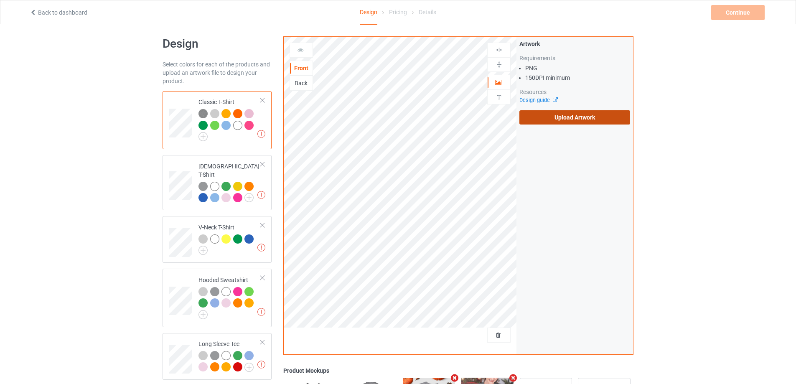
click at [576, 121] on label "Upload Artwork" at bounding box center [574, 117] width 111 height 14
click at [0, 0] on input "Upload Artwork" at bounding box center [0, 0] width 0 height 0
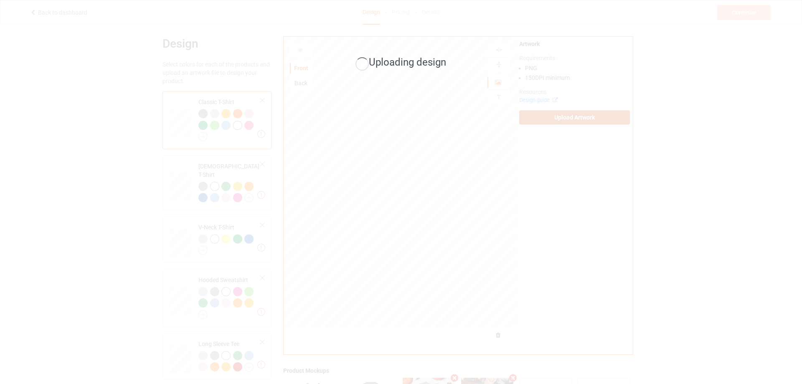
click at [572, 119] on div "Uploading design" at bounding box center [401, 192] width 802 height 384
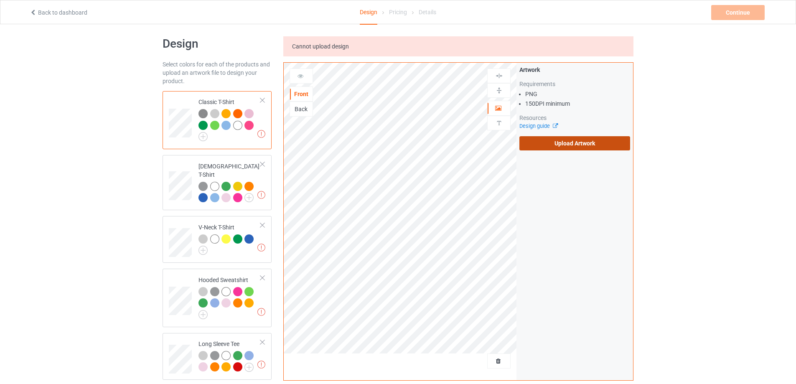
click at [604, 140] on label "Upload Artwork" at bounding box center [574, 143] width 111 height 14
click at [0, 0] on input "Upload Artwork" at bounding box center [0, 0] width 0 height 0
click at [565, 144] on label "Upload Artwork" at bounding box center [574, 143] width 111 height 14
click at [0, 0] on input "Upload Artwork" at bounding box center [0, 0] width 0 height 0
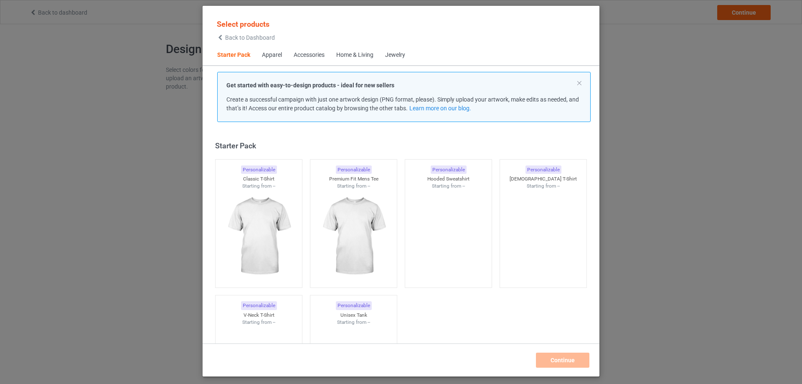
scroll to position [11, 0]
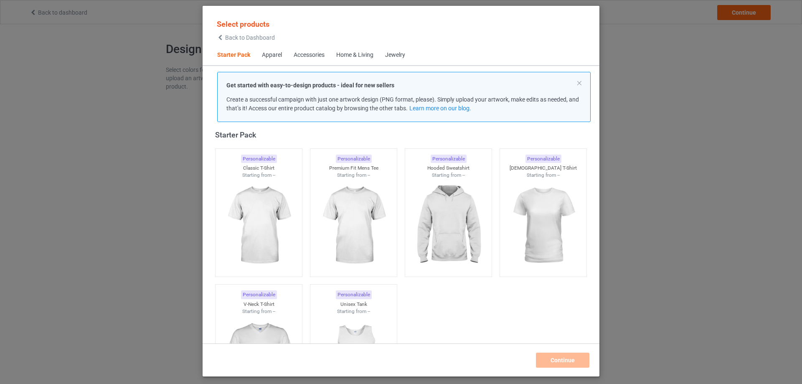
drag, startPoint x: 224, startPoint y: 38, endPoint x: 244, endPoint y: 66, distance: 34.9
click at [224, 38] on div "Back to Dashboard" at bounding box center [246, 38] width 58 height 6
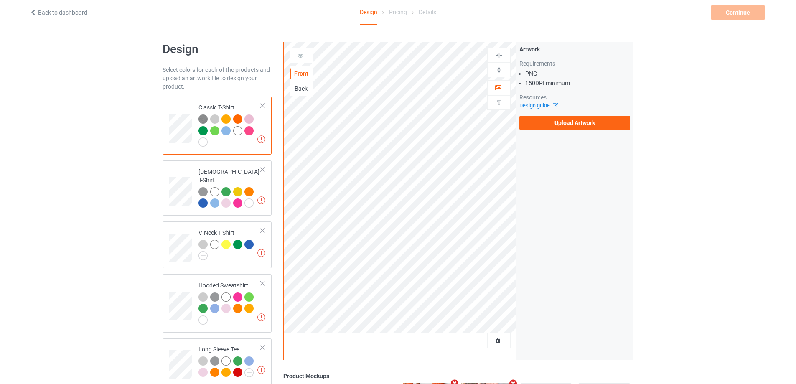
scroll to position [287, 0]
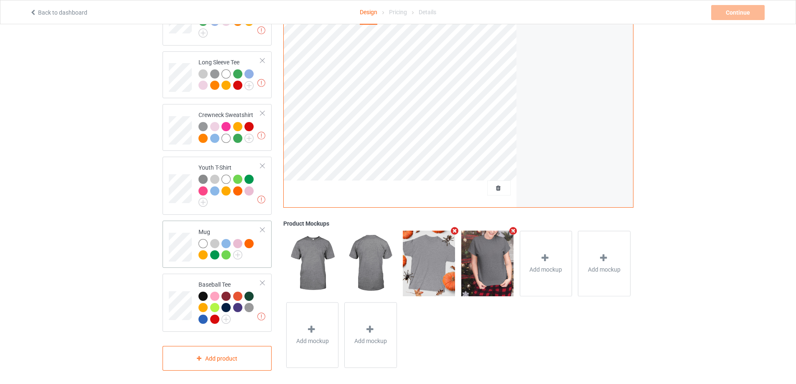
click at [183, 224] on td at bounding box center [181, 244] width 25 height 40
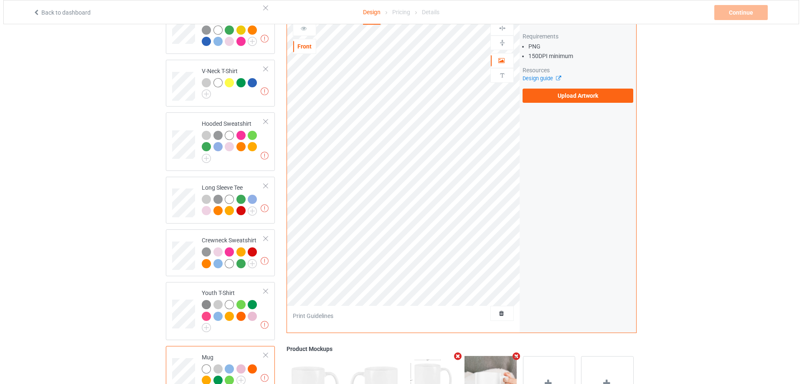
scroll to position [287, 0]
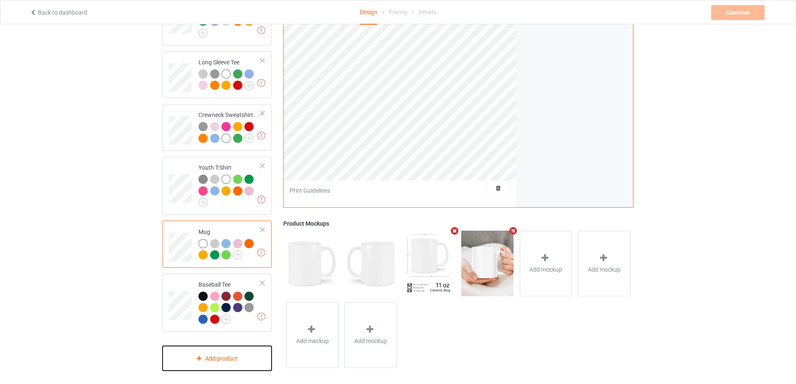
click at [183, 351] on div "Add product" at bounding box center [217, 358] width 109 height 25
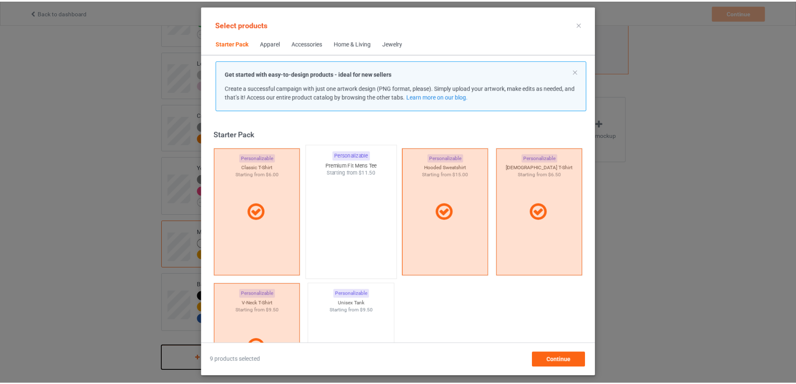
scroll to position [11, 0]
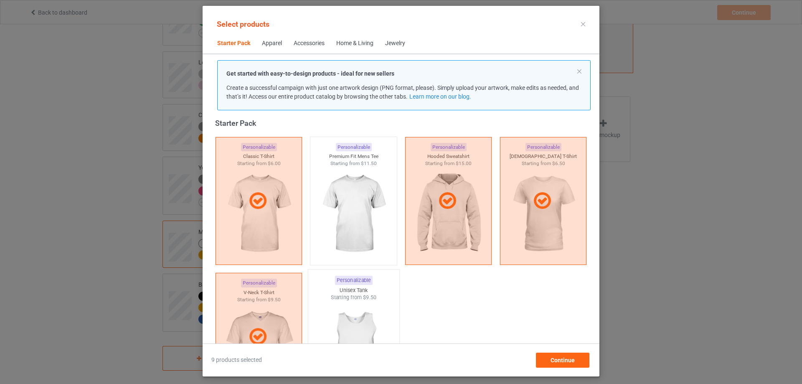
click at [351, 296] on div "Starting from $9.50" at bounding box center [353, 297] width 91 height 7
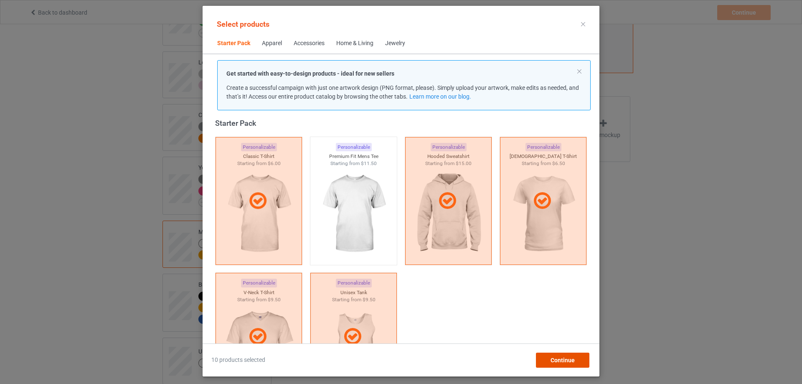
click at [565, 357] on span "Continue" at bounding box center [563, 360] width 24 height 7
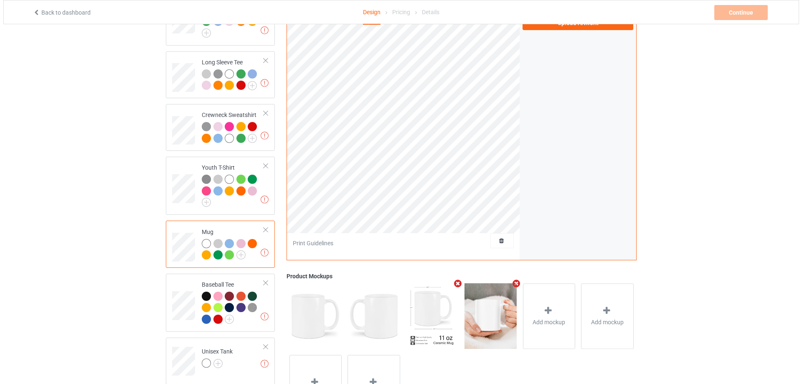
scroll to position [340, 0]
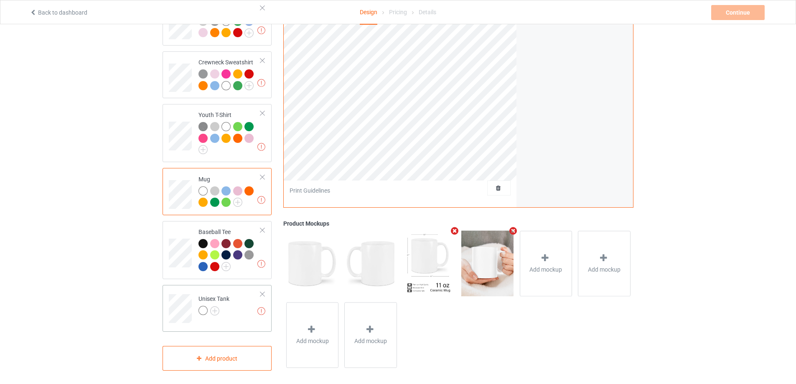
click at [225, 316] on td "Missing artworks Unisex Tank" at bounding box center [229, 305] width 71 height 35
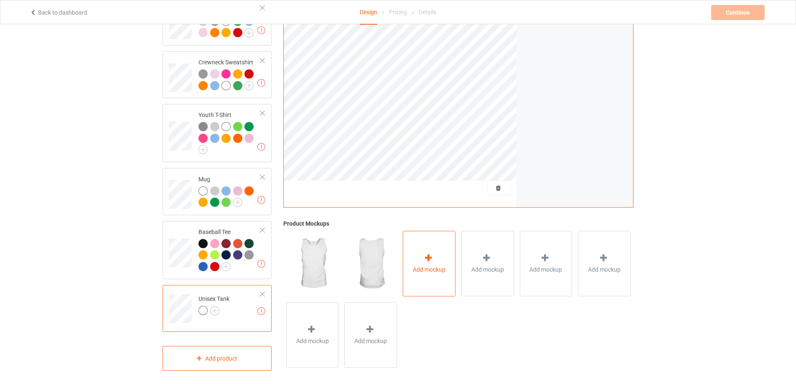
click at [426, 256] on icon at bounding box center [428, 258] width 10 height 9
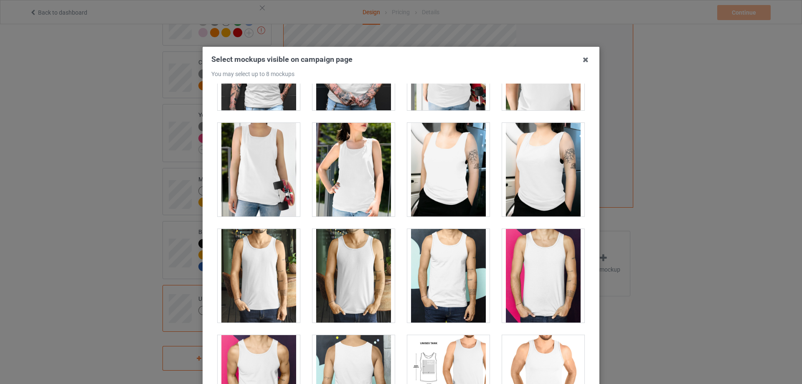
scroll to position [649, 0]
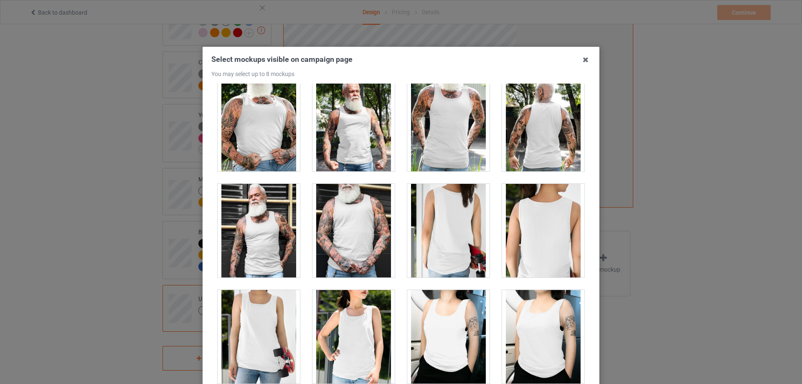
click at [347, 343] on div at bounding box center [354, 337] width 82 height 94
click at [520, 328] on div at bounding box center [543, 337] width 82 height 94
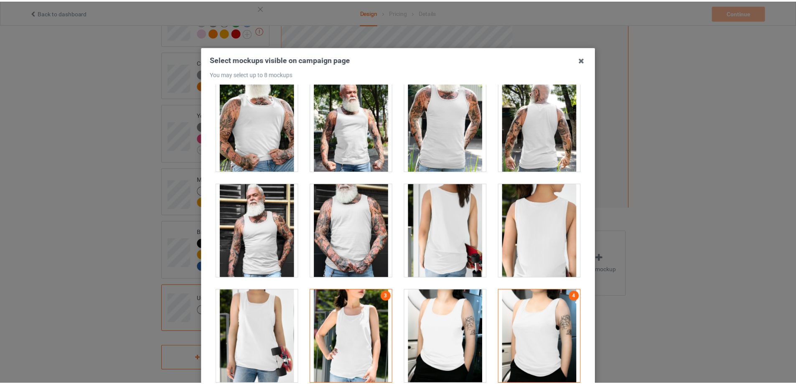
scroll to position [92, 0]
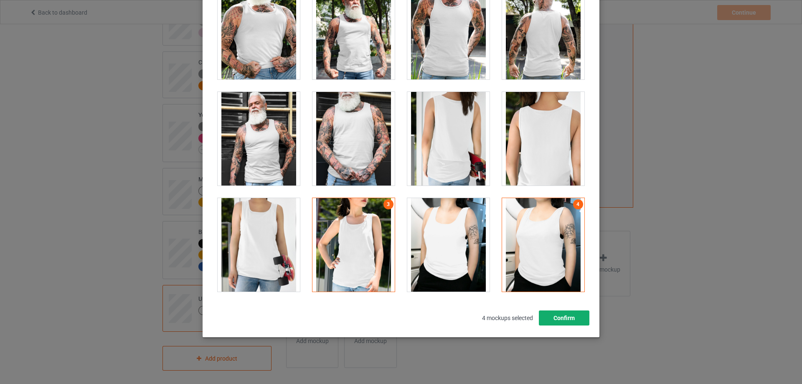
click at [566, 315] on button "Confirm" at bounding box center [564, 317] width 51 height 15
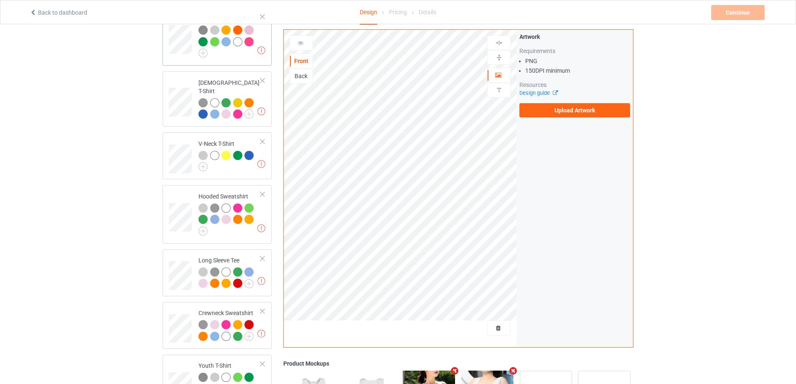
scroll to position [0, 0]
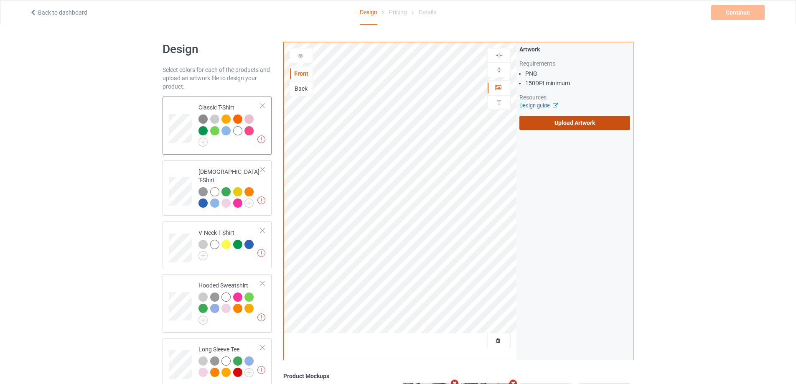
click at [582, 127] on label "Upload Artwork" at bounding box center [574, 123] width 111 height 14
click at [0, 0] on input "Upload Artwork" at bounding box center [0, 0] width 0 height 0
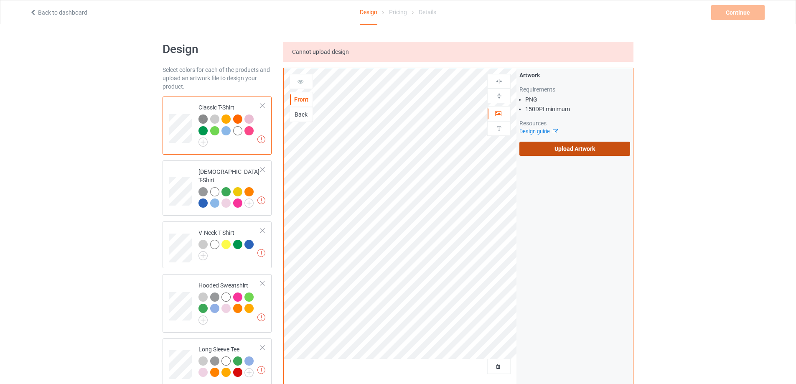
click at [555, 148] on label "Upload Artwork" at bounding box center [574, 149] width 111 height 14
click at [0, 0] on input "Upload Artwork" at bounding box center [0, 0] width 0 height 0
click at [578, 149] on label "Upload Artwork" at bounding box center [574, 149] width 111 height 14
click at [0, 0] on input "Upload Artwork" at bounding box center [0, 0] width 0 height 0
click at [566, 150] on label "Upload Artwork" at bounding box center [574, 149] width 111 height 14
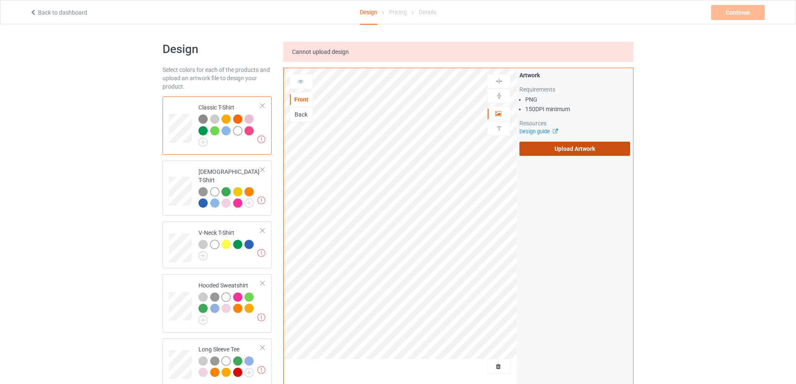
click at [0, 0] on input "Upload Artwork" at bounding box center [0, 0] width 0 height 0
drag, startPoint x: 57, startPoint y: 9, endPoint x: 61, endPoint y: 15, distance: 6.7
click at [57, 9] on div "Back to dashboard" at bounding box center [148, 12] width 249 height 8
click at [73, 11] on link "Back to dashboard" at bounding box center [59, 12] width 58 height 7
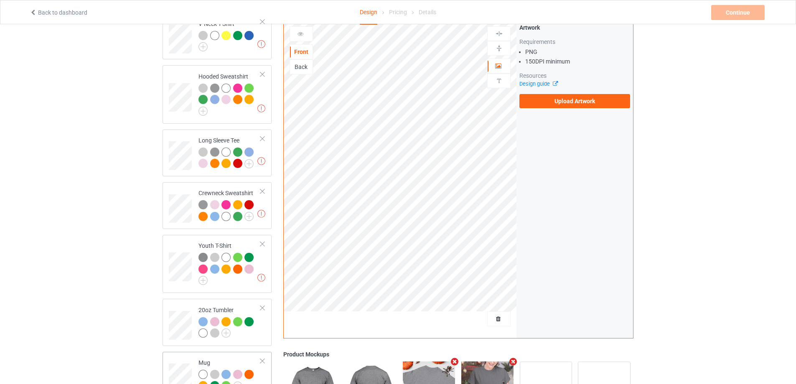
scroll to position [340, 0]
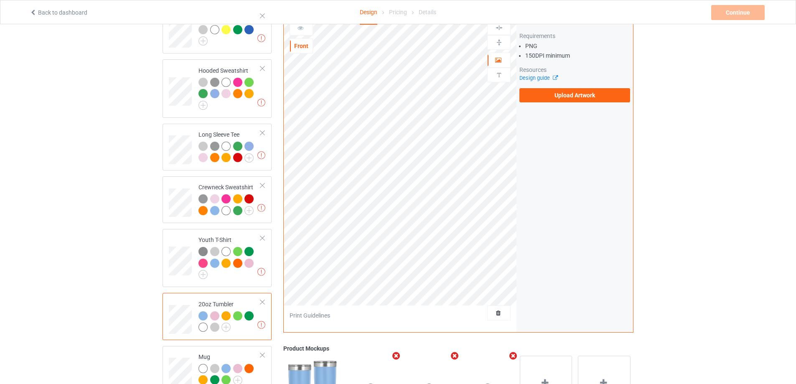
scroll to position [340, 0]
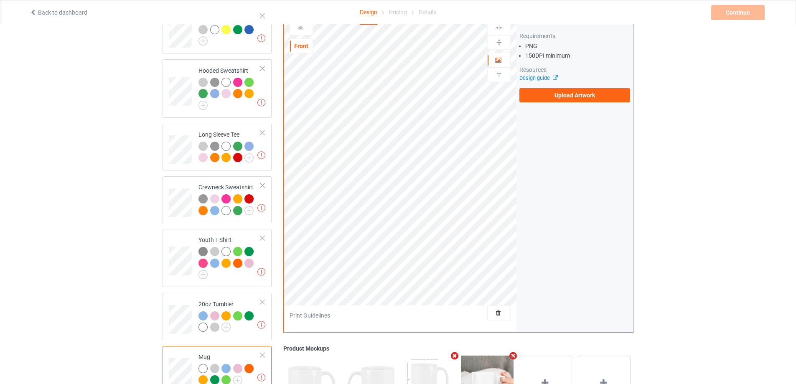
scroll to position [340, 0]
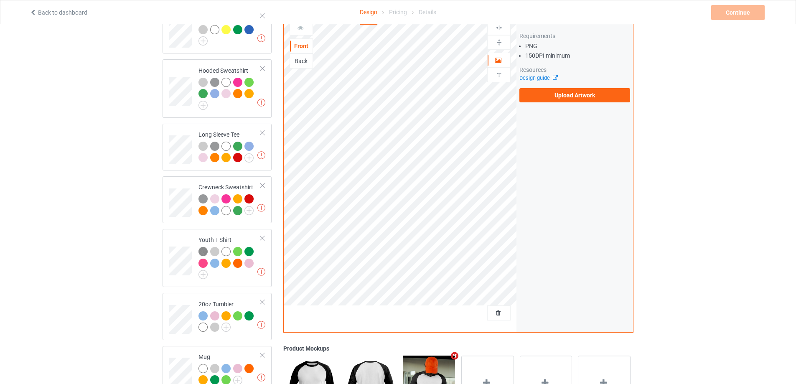
scroll to position [6, 0]
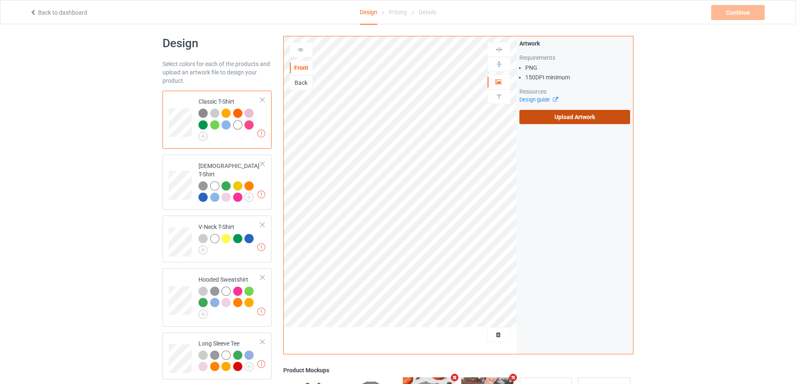
click at [550, 117] on label "Upload Artwork" at bounding box center [574, 117] width 111 height 14
click at [0, 0] on input "Upload Artwork" at bounding box center [0, 0] width 0 height 0
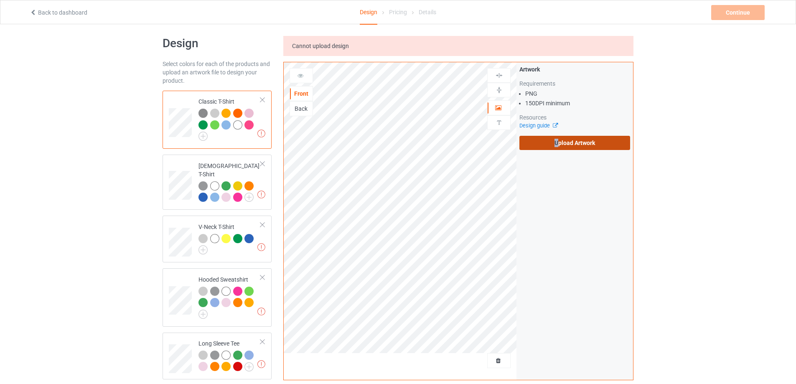
click at [556, 142] on label "Upload Artwork" at bounding box center [574, 143] width 111 height 14
click at [581, 142] on label "Upload Artwork" at bounding box center [574, 143] width 111 height 14
click at [0, 0] on input "Upload Artwork" at bounding box center [0, 0] width 0 height 0
click at [586, 144] on label "Upload Artwork" at bounding box center [574, 143] width 111 height 14
click at [0, 0] on input "Upload Artwork" at bounding box center [0, 0] width 0 height 0
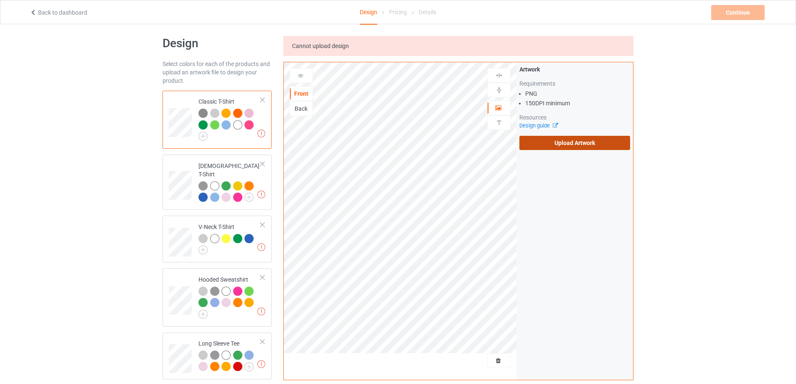
click at [570, 144] on label "Upload Artwork" at bounding box center [574, 143] width 111 height 14
click at [0, 0] on input "Upload Artwork" at bounding box center [0, 0] width 0 height 0
click at [543, 140] on label "Upload Artwork" at bounding box center [574, 143] width 111 height 14
click at [0, 0] on input "Upload Artwork" at bounding box center [0, 0] width 0 height 0
click at [557, 143] on label "Upload Artwork" at bounding box center [574, 143] width 111 height 14
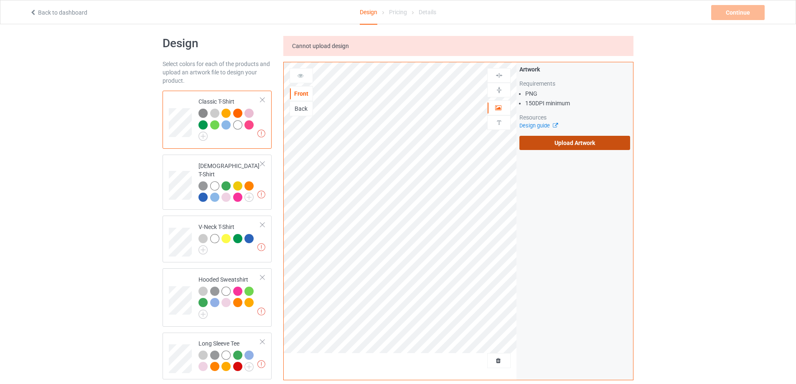
click at [0, 0] on input "Upload Artwork" at bounding box center [0, 0] width 0 height 0
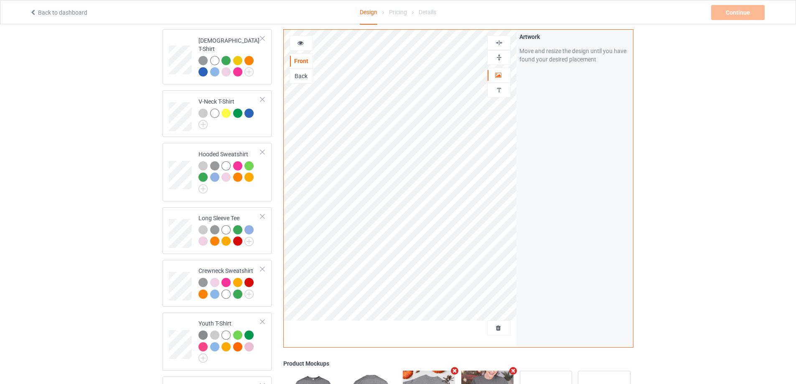
scroll to position [340, 0]
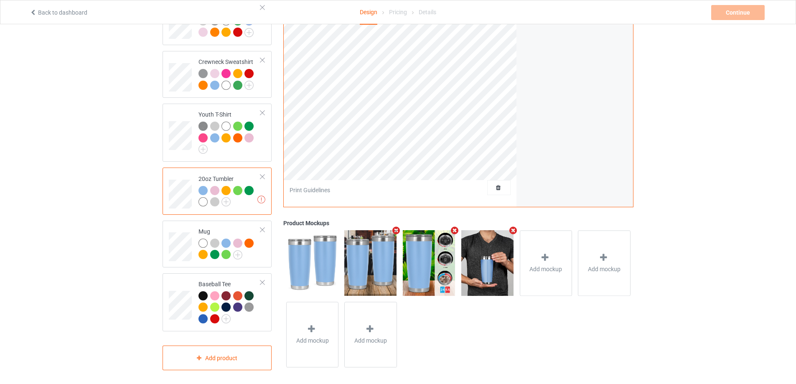
scroll to position [215, 0]
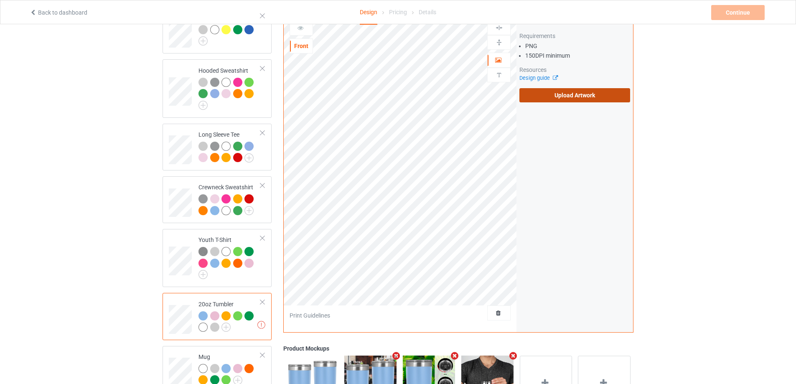
click at [561, 88] on label "Upload Artwork" at bounding box center [574, 95] width 111 height 14
click at [0, 0] on input "Upload Artwork" at bounding box center [0, 0] width 0 height 0
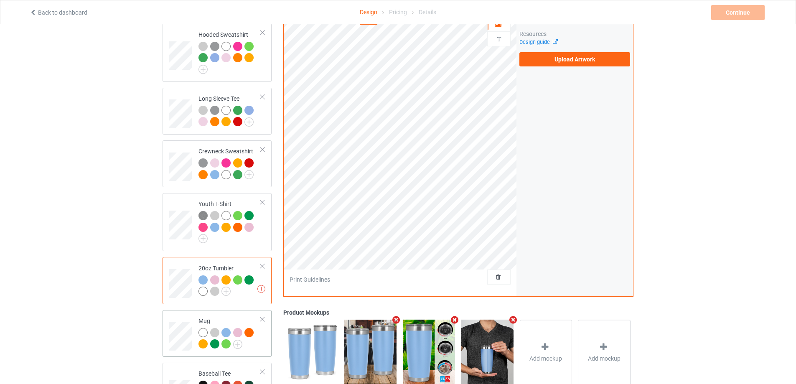
scroll to position [340, 0]
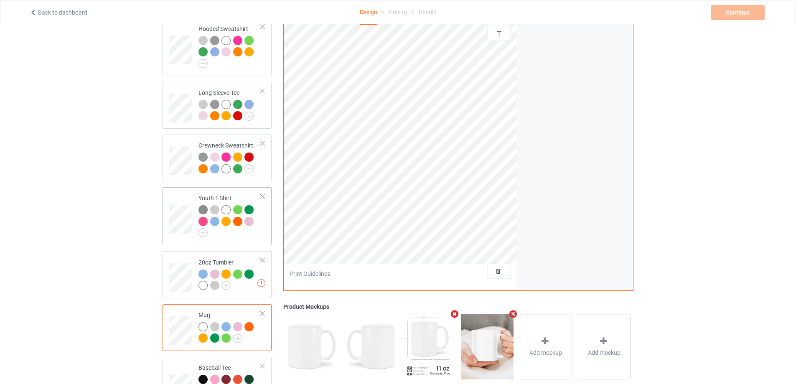
scroll to position [298, 0]
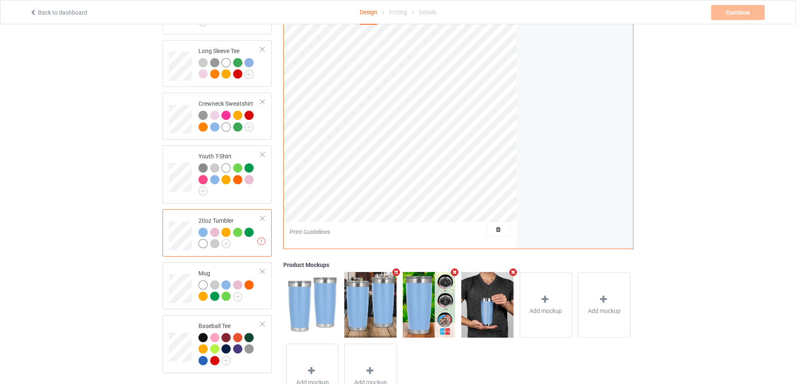
click at [262, 216] on div at bounding box center [263, 219] width 6 height 6
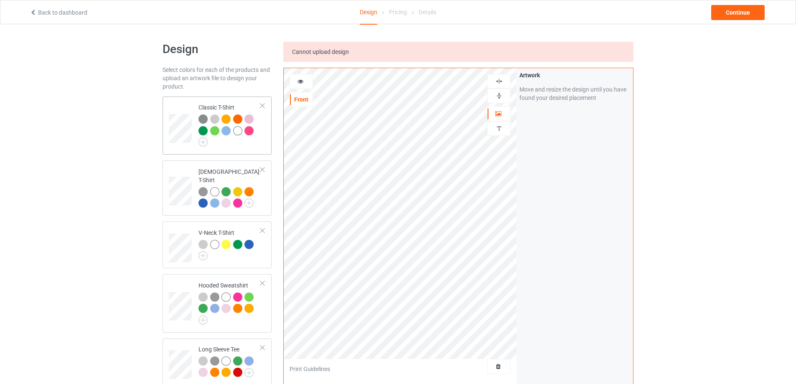
drag, startPoint x: 176, startPoint y: 145, endPoint x: 176, endPoint y: 150, distance: 4.6
click at [176, 145] on td at bounding box center [181, 125] width 25 height 51
click at [740, 17] on div "Continue" at bounding box center [737, 12] width 53 height 15
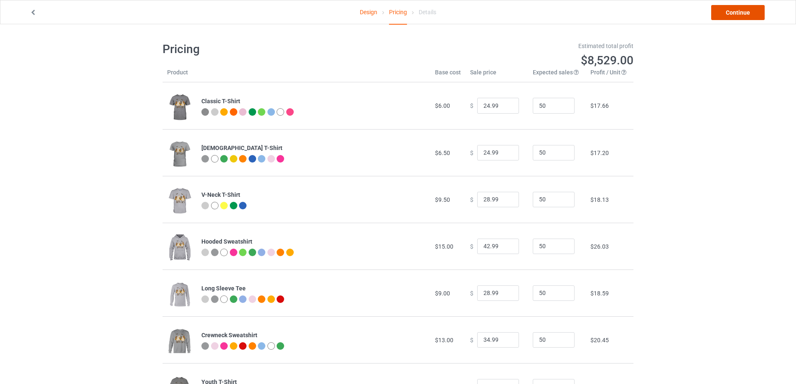
click at [751, 11] on link "Continue" at bounding box center [737, 12] width 53 height 15
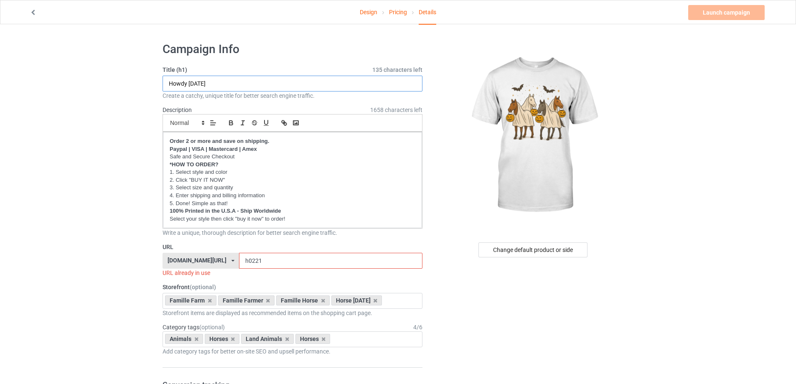
drag, startPoint x: 188, startPoint y: 84, endPoint x: 138, endPoint y: 85, distance: 50.6
click at [210, 83] on input "[DATE]" at bounding box center [293, 84] width 260 height 16
type input "Halloween Horses"
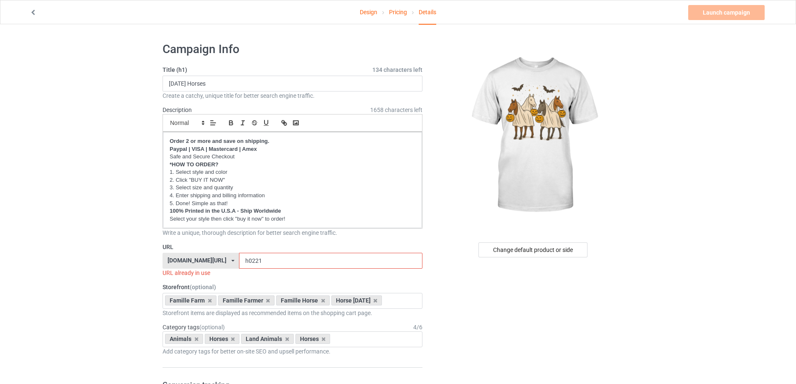
click at [262, 262] on input "h0221" at bounding box center [330, 261] width 183 height 16
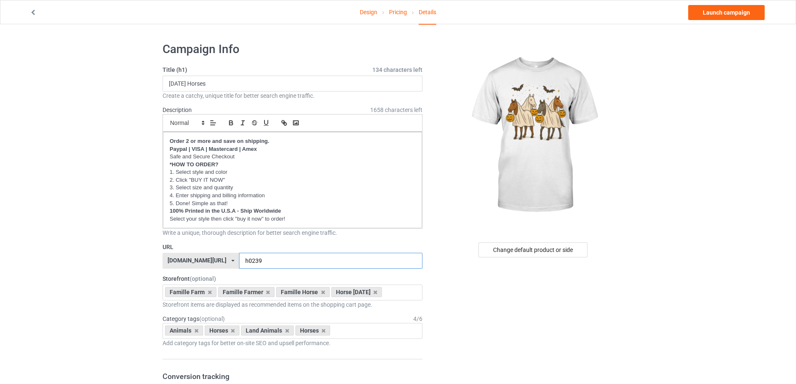
type input "h0239"
click at [725, 11] on link "Launch campaign" at bounding box center [726, 12] width 76 height 15
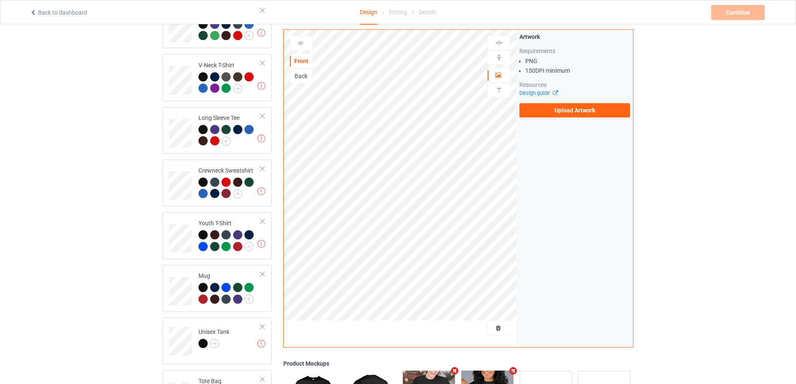
scroll to position [376, 0]
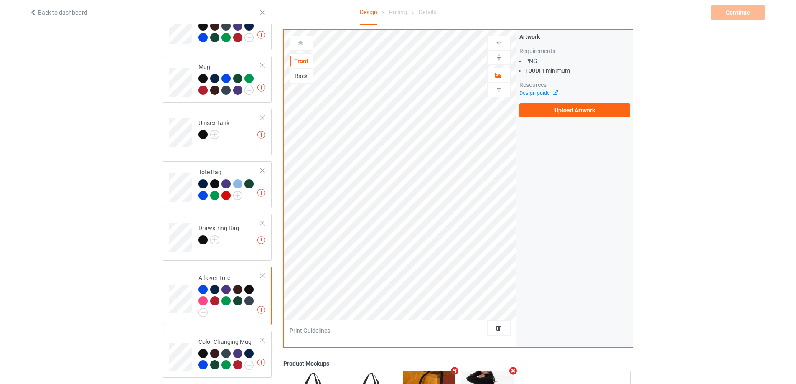
scroll to position [571, 0]
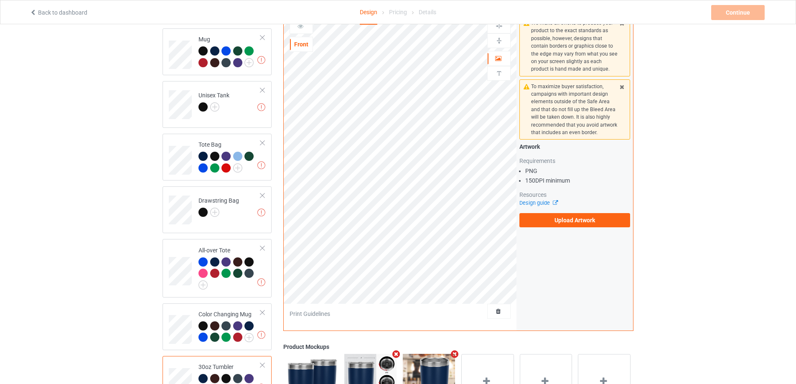
scroll to position [571, 0]
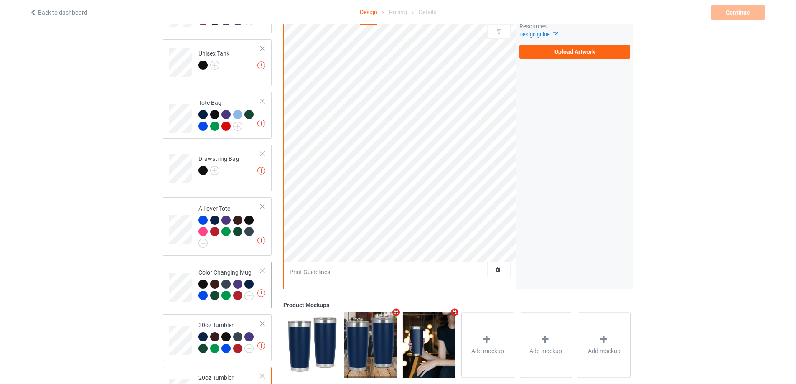
scroll to position [445, 0]
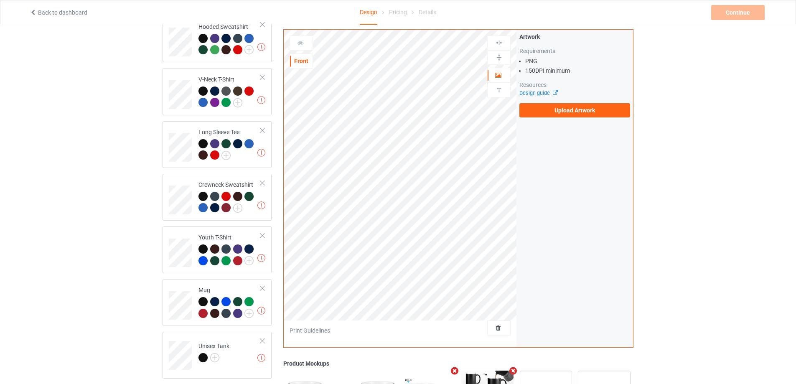
scroll to position [28, 0]
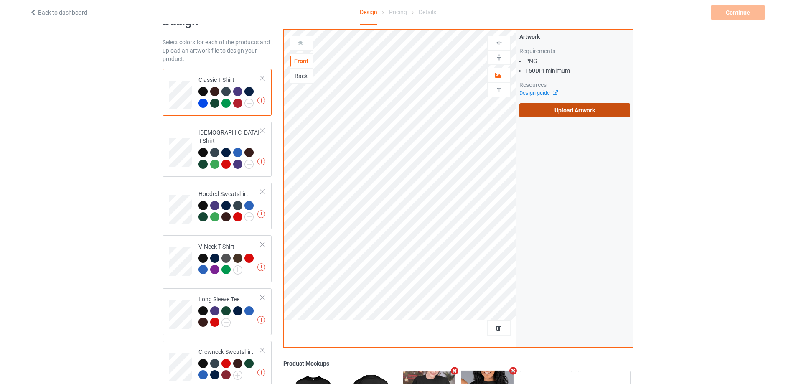
click at [554, 109] on label "Upload Artwork" at bounding box center [574, 110] width 111 height 14
click at [0, 0] on input "Upload Artwork" at bounding box center [0, 0] width 0 height 0
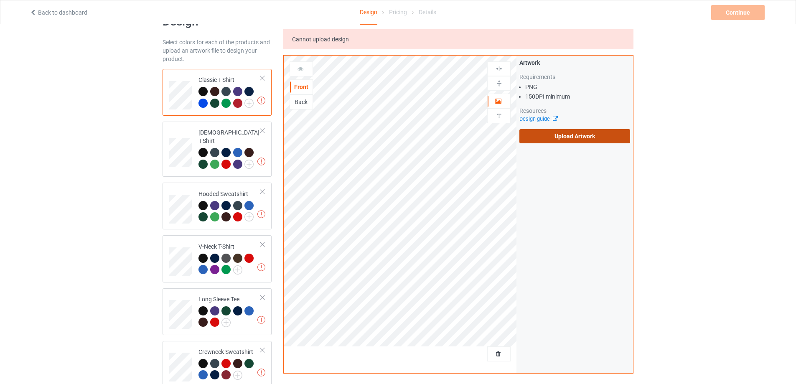
click at [567, 136] on label "Upload Artwork" at bounding box center [574, 136] width 111 height 14
click at [0, 0] on input "Upload Artwork" at bounding box center [0, 0] width 0 height 0
click at [563, 137] on label "Upload Artwork" at bounding box center [574, 136] width 111 height 14
click at [0, 0] on input "Upload Artwork" at bounding box center [0, 0] width 0 height 0
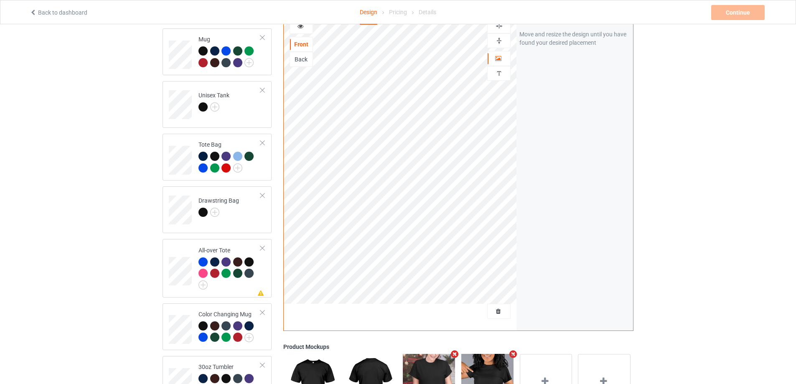
scroll to position [278, 0]
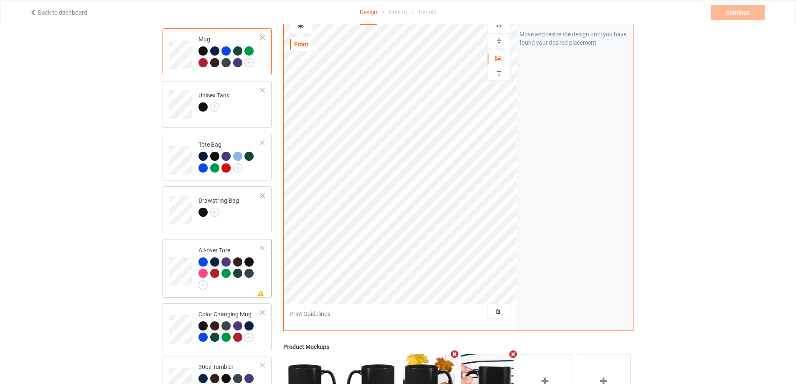
scroll to position [487, 0]
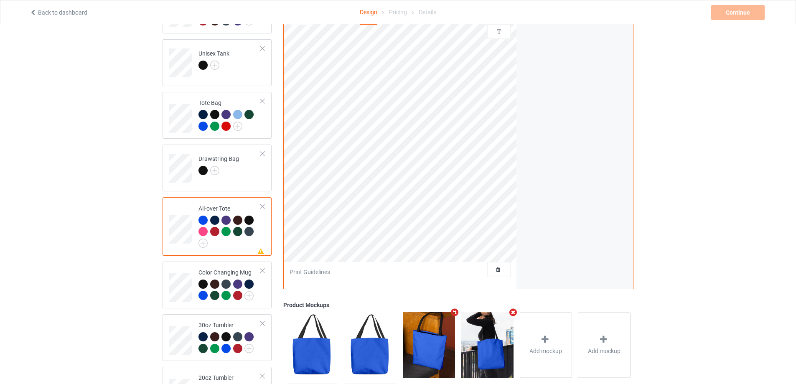
scroll to position [362, 0]
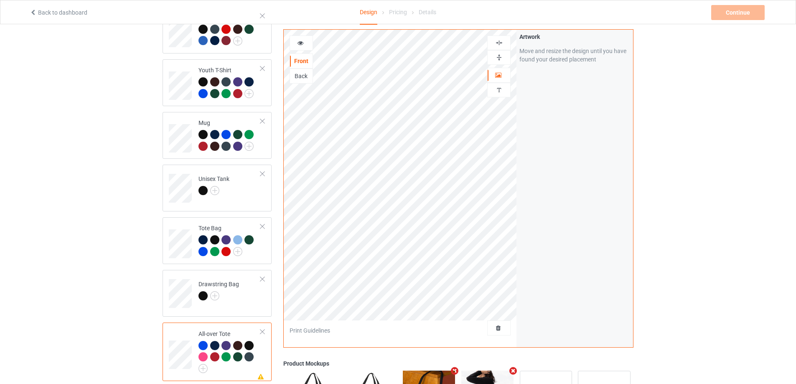
click at [498, 41] on img at bounding box center [499, 43] width 8 height 8
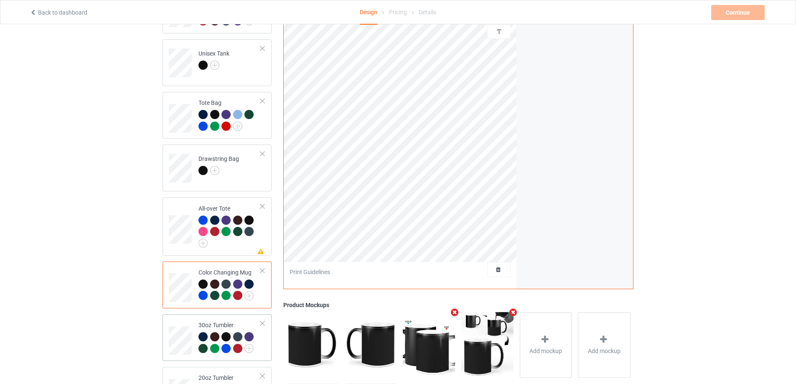
scroll to position [571, 0]
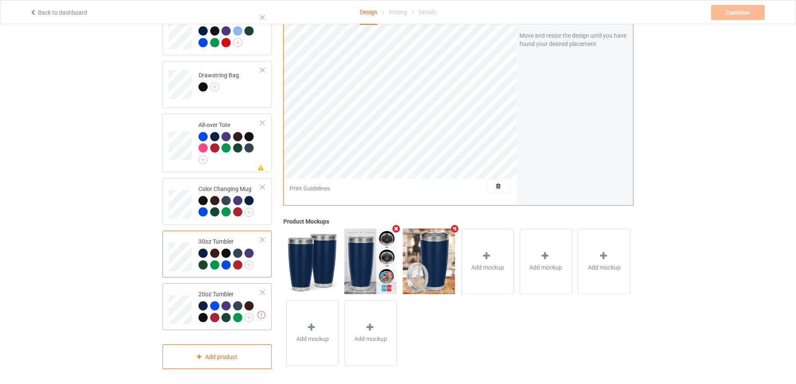
click at [262, 290] on div at bounding box center [263, 293] width 6 height 6
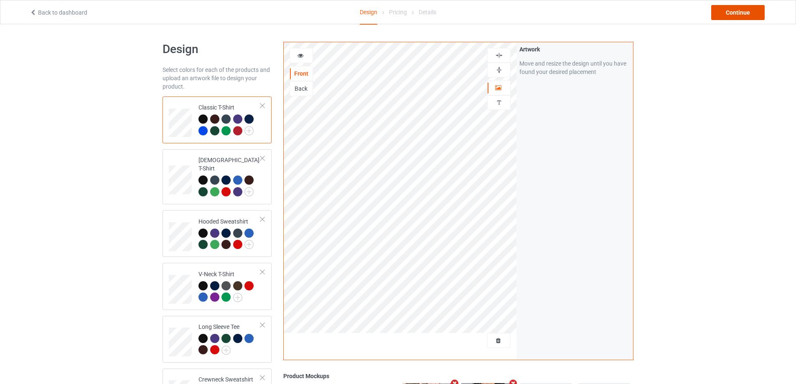
click at [745, 10] on div "Continue" at bounding box center [737, 12] width 53 height 15
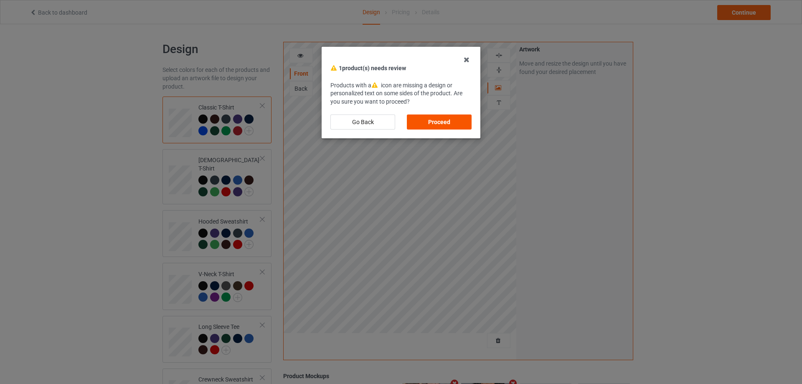
click at [437, 121] on div "Proceed" at bounding box center [439, 121] width 65 height 15
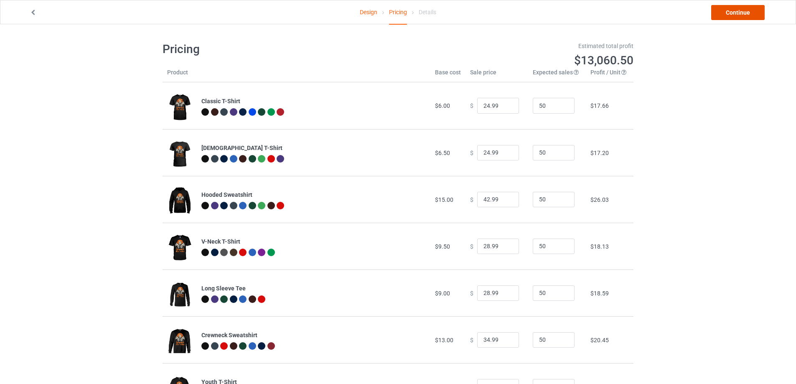
click at [731, 15] on link "Continue" at bounding box center [737, 12] width 53 height 15
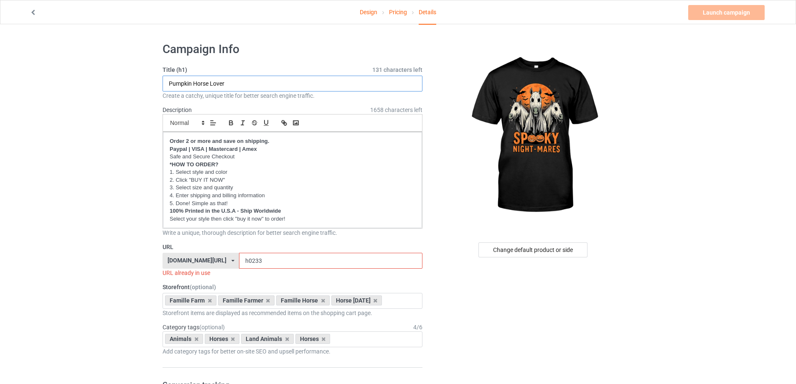
drag, startPoint x: 227, startPoint y: 83, endPoint x: 140, endPoint y: 89, distance: 87.1
type input "Spooky Night-[PERSON_NAME]"
click at [245, 261] on input "h0233" at bounding box center [330, 261] width 183 height 16
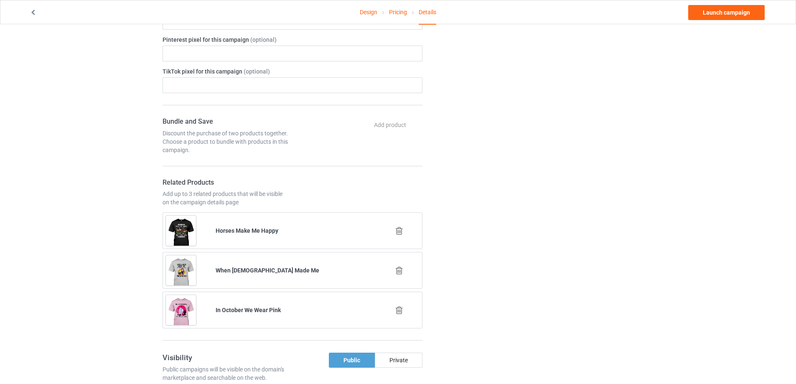
scroll to position [251, 0]
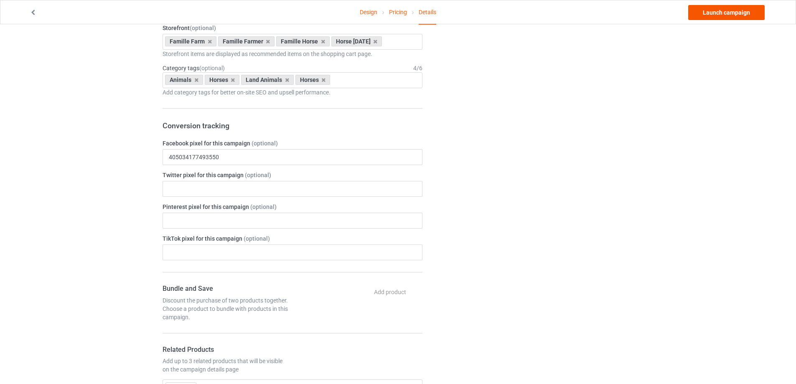
type input "h0240"
click at [715, 11] on link "Launch campaign" at bounding box center [726, 12] width 76 height 15
